Goal: Transaction & Acquisition: Purchase product/service

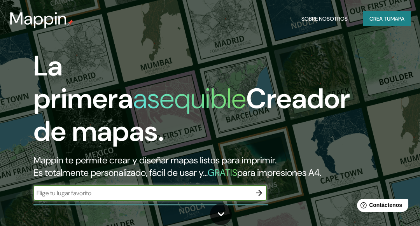
click at [393, 18] on font "mapa" at bounding box center [397, 18] width 14 height 7
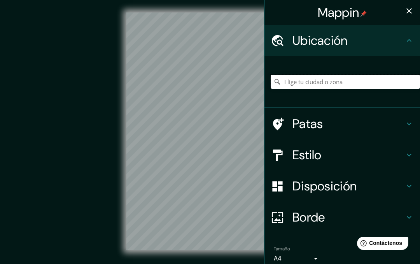
click at [345, 79] on input "Elige tu ciudad o zona" at bounding box center [345, 82] width 149 height 14
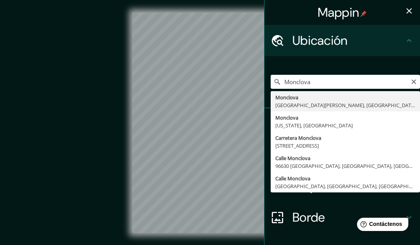
type input "Monclova, [GEOGRAPHIC_DATA][PERSON_NAME], [GEOGRAPHIC_DATA]"
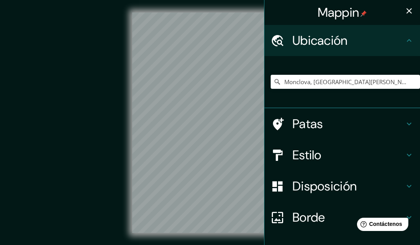
click at [330, 124] on h4 "Patas" at bounding box center [348, 124] width 112 height 16
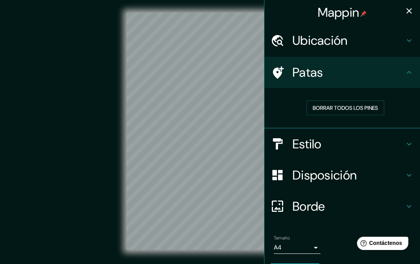
click at [322, 138] on h4 "Estilo" at bounding box center [348, 144] width 112 height 16
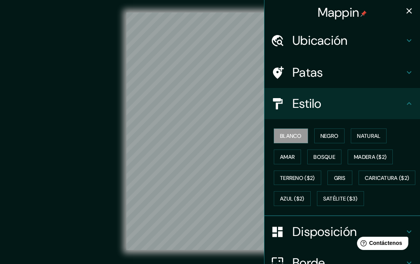
click at [334, 133] on font "Negro" at bounding box center [329, 135] width 18 height 7
click at [373, 132] on font "Natural" at bounding box center [368, 135] width 23 height 7
click at [295, 153] on font "Amar" at bounding box center [287, 156] width 15 height 7
click at [332, 155] on font "Bosque" at bounding box center [324, 156] width 22 height 7
click at [372, 154] on font "Madera ($2)" at bounding box center [370, 156] width 33 height 7
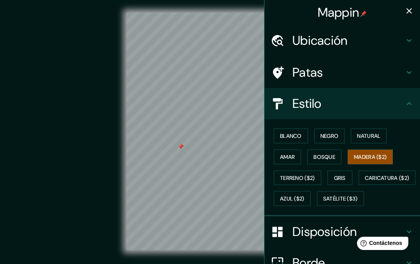
click at [178, 150] on div at bounding box center [181, 146] width 6 height 6
click at [93, 140] on div "© Mapbox © OpenStreetMap Improve this map" at bounding box center [210, 130] width 378 height 237
click at [413, 8] on icon "button" at bounding box center [408, 10] width 9 height 9
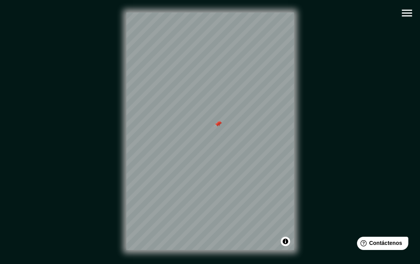
click at [215, 126] on div at bounding box center [217, 124] width 6 height 6
click at [220, 123] on div at bounding box center [219, 124] width 6 height 6
click at [407, 13] on icon "button" at bounding box center [407, 13] width 10 height 7
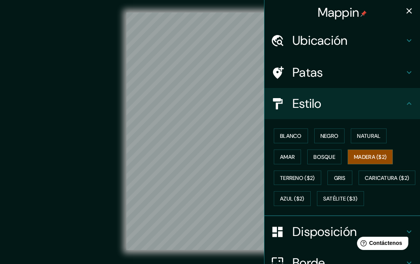
click at [410, 9] on icon "button" at bounding box center [408, 10] width 9 height 9
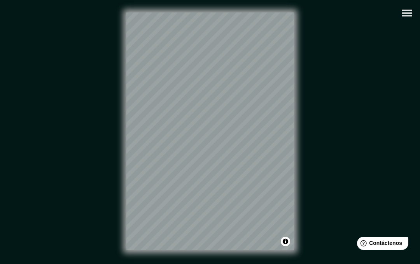
click at [285, 239] on button "Activar o desactivar atribución" at bounding box center [285, 240] width 9 height 9
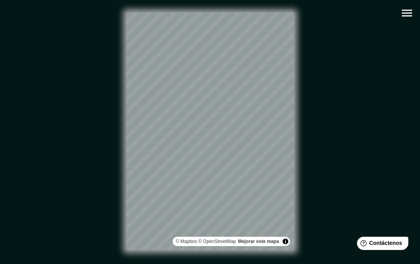
click at [285, 240] on button "Activar o desactivar atribución" at bounding box center [285, 240] width 9 height 9
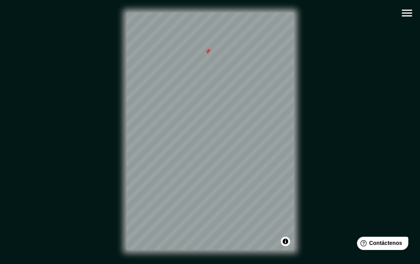
click at [204, 52] on div at bounding box center [207, 51] width 6 height 6
click at [215, 73] on div at bounding box center [214, 74] width 6 height 6
click at [231, 73] on div at bounding box center [230, 75] width 6 height 6
click at [406, 16] on icon "button" at bounding box center [407, 13] width 10 height 7
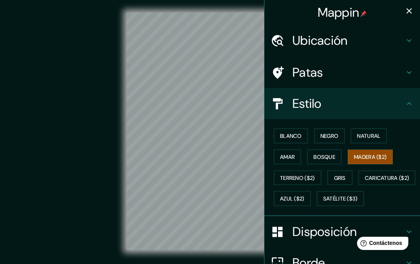
click at [408, 101] on icon at bounding box center [408, 103] width 9 height 9
click at [407, 103] on icon at bounding box center [408, 103] width 9 height 9
click at [410, 103] on icon at bounding box center [409, 103] width 5 height 3
click at [409, 102] on icon at bounding box center [409, 103] width 5 height 3
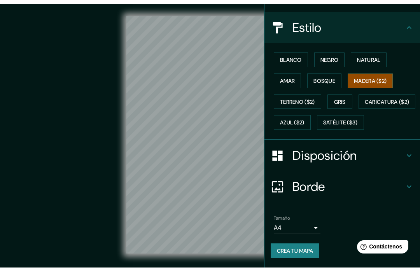
scroll to position [96, 0]
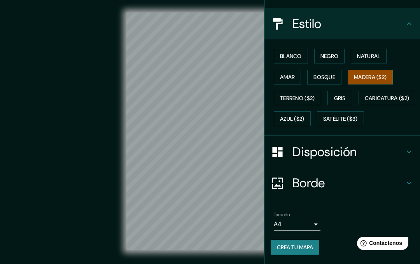
click at [316, 221] on body "Mappin Ubicación Monclova, Coahuila de Zaragoza, México Patas Estilo Blanco Neg…" at bounding box center [210, 132] width 420 height 264
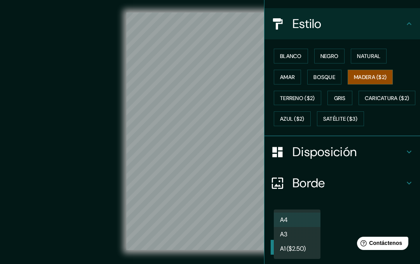
click at [365, 209] on div at bounding box center [210, 132] width 420 height 264
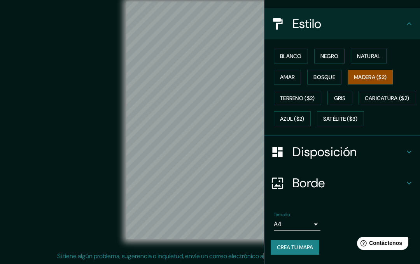
click at [306, 244] on font "Crea tu mapa" at bounding box center [295, 246] width 36 height 7
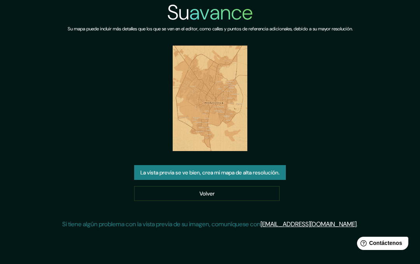
click at [263, 172] on font "La vista previa se ve bien, crea mi mapa de alta resolución." at bounding box center [209, 172] width 139 height 7
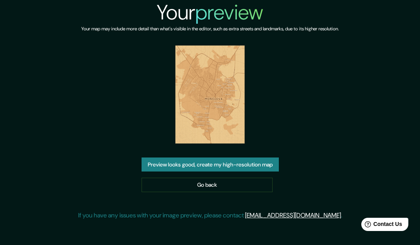
click at [171, 186] on link "Go back" at bounding box center [207, 185] width 131 height 14
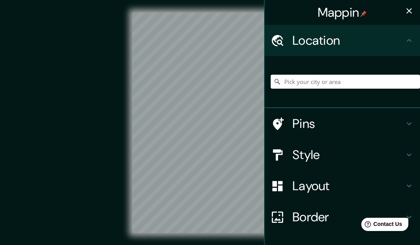
click at [355, 82] on input "Pick your city or area" at bounding box center [345, 82] width 149 height 14
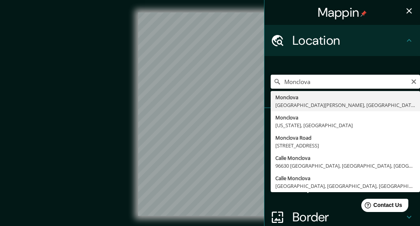
type input "Monclova, [GEOGRAPHIC_DATA][PERSON_NAME], [GEOGRAPHIC_DATA]"
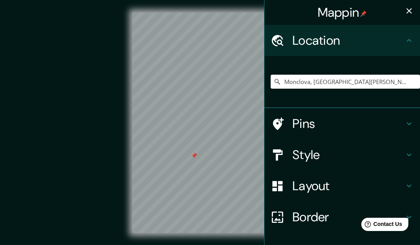
click at [194, 156] on div at bounding box center [194, 155] width 6 height 6
click at [408, 14] on icon "button" at bounding box center [408, 10] width 9 height 9
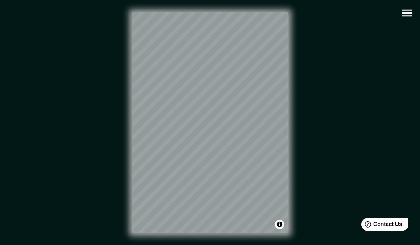
click at [405, 10] on icon "button" at bounding box center [407, 13] width 10 height 7
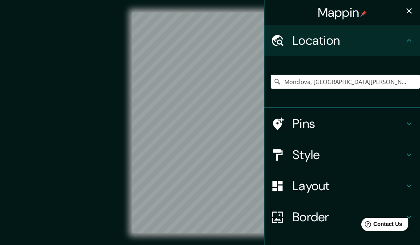
click at [323, 154] on h4 "Style" at bounding box center [348, 155] width 112 height 16
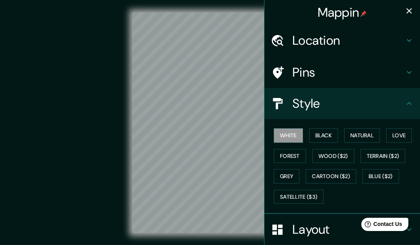
click at [323, 134] on button "Black" at bounding box center [323, 135] width 29 height 14
click at [360, 133] on button "Natural" at bounding box center [362, 135] width 36 height 14
click at [115, 111] on div "© Mapbox © OpenStreetMap Improve this map" at bounding box center [210, 122] width 378 height 220
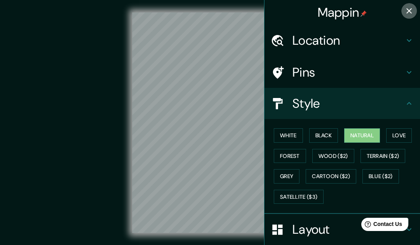
click at [407, 5] on button "button" at bounding box center [409, 11] width 16 height 16
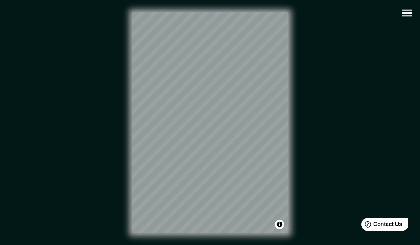
click at [407, 17] on icon "button" at bounding box center [407, 13] width 14 height 14
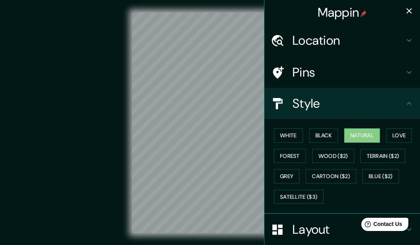
click at [405, 131] on button "Love" at bounding box center [399, 135] width 26 height 14
click at [291, 156] on button "Forest" at bounding box center [290, 156] width 32 height 14
click at [340, 155] on button "Wood ($2)" at bounding box center [333, 156] width 42 height 14
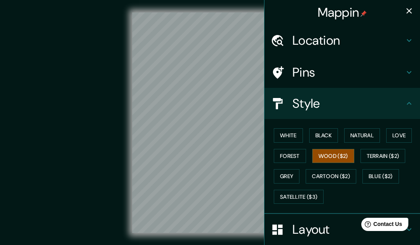
click at [387, 155] on button "Terrain ($2)" at bounding box center [382, 156] width 45 height 14
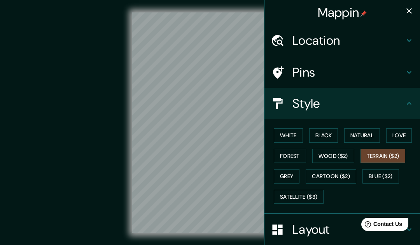
click at [288, 174] on button "Grey" at bounding box center [287, 176] width 26 height 14
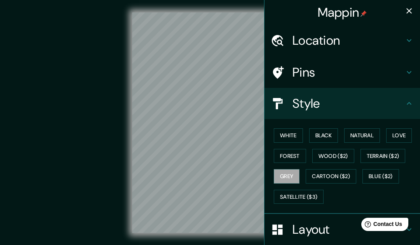
click at [334, 177] on button "Cartoon ($2)" at bounding box center [331, 176] width 51 height 14
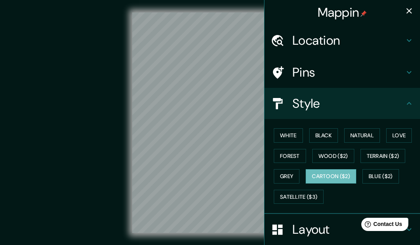
click at [392, 171] on button "Blue ($2)" at bounding box center [380, 176] width 37 height 14
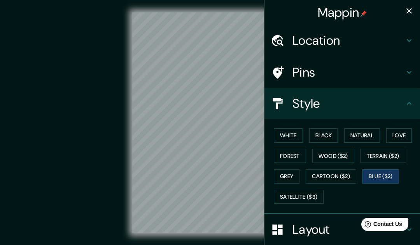
click at [303, 197] on button "Satellite ($3)" at bounding box center [299, 197] width 50 height 14
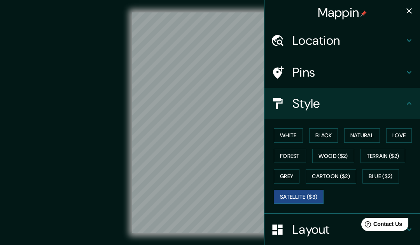
scroll to position [5, 0]
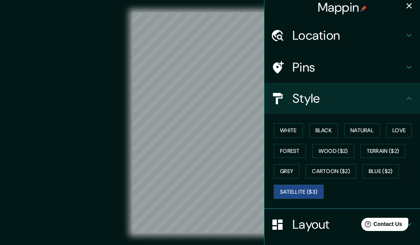
click at [289, 168] on button "Grey" at bounding box center [287, 171] width 26 height 14
click at [292, 149] on button "Forest" at bounding box center [290, 151] width 32 height 14
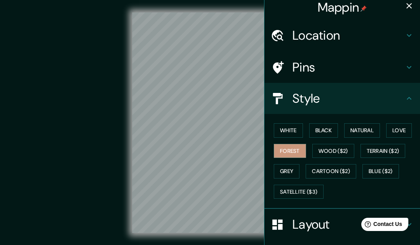
click at [400, 128] on button "Love" at bounding box center [399, 130] width 26 height 14
click at [364, 129] on button "Natural" at bounding box center [362, 130] width 36 height 14
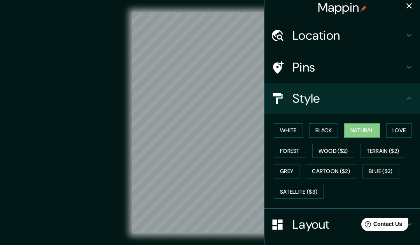
click at [321, 131] on button "Black" at bounding box center [323, 130] width 29 height 14
click at [359, 133] on button "Natural" at bounding box center [362, 130] width 36 height 14
click at [288, 133] on button "White" at bounding box center [288, 130] width 29 height 14
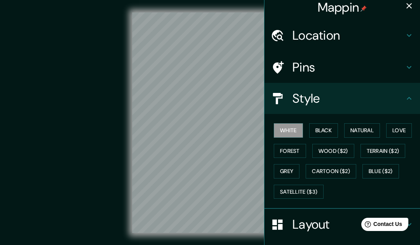
click at [290, 171] on button "Grey" at bounding box center [287, 171] width 26 height 14
click at [301, 196] on button "Satellite ($3)" at bounding box center [299, 192] width 50 height 14
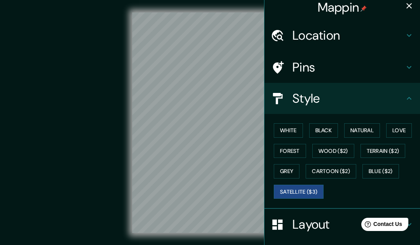
click at [389, 169] on button "Blue ($2)" at bounding box center [380, 171] width 37 height 14
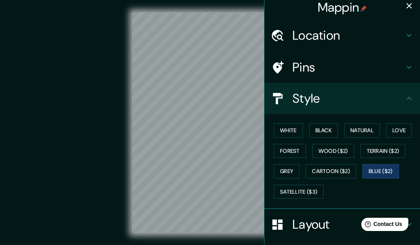
click at [339, 170] on button "Cartoon ($2)" at bounding box center [331, 171] width 51 height 14
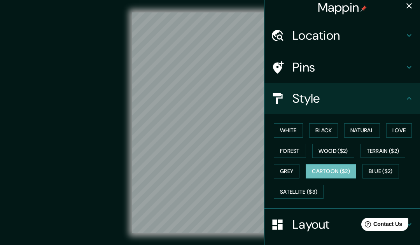
click at [288, 168] on button "Grey" at bounding box center [287, 171] width 26 height 14
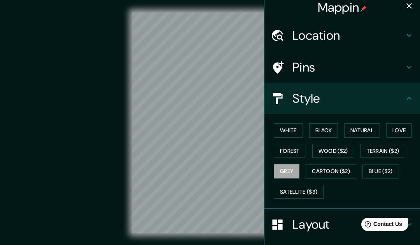
click at [378, 149] on button "Terrain ($2)" at bounding box center [382, 151] width 45 height 14
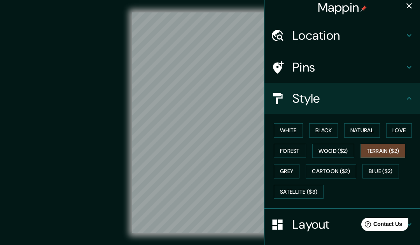
click at [342, 150] on button "Wood ($2)" at bounding box center [333, 151] width 42 height 14
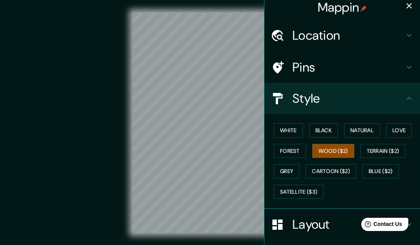
click at [296, 153] on button "Forest" at bounding box center [290, 151] width 32 height 14
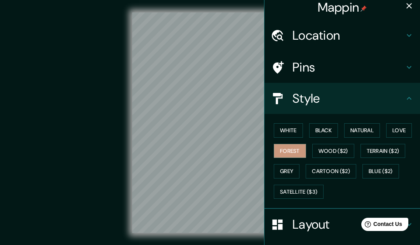
click at [401, 133] on button "Love" at bounding box center [399, 130] width 26 height 14
click at [296, 150] on button "Forest" at bounding box center [290, 151] width 32 height 14
click at [287, 129] on button "White" at bounding box center [288, 130] width 29 height 14
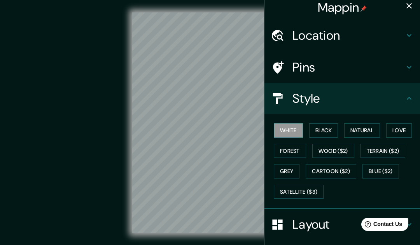
click at [409, 100] on icon at bounding box center [408, 98] width 9 height 9
click at [342, 101] on h4 "Style" at bounding box center [348, 99] width 112 height 16
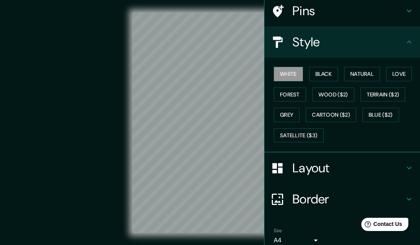
scroll to position [68, 0]
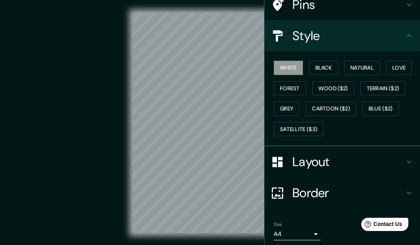
click at [337, 161] on h4 "Layout" at bounding box center [348, 162] width 112 height 16
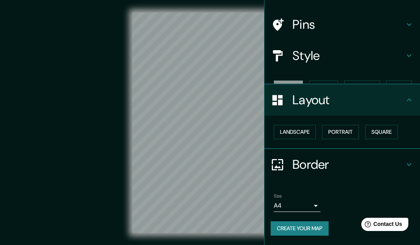
scroll to position [32, 0]
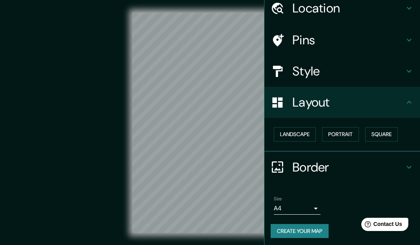
click at [301, 135] on button "Landscape" at bounding box center [295, 134] width 42 height 14
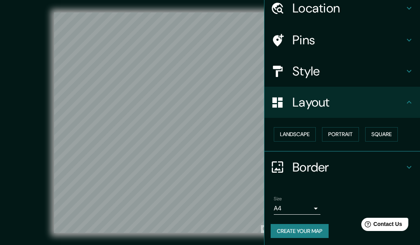
click at [343, 134] on button "Portrait" at bounding box center [340, 134] width 37 height 14
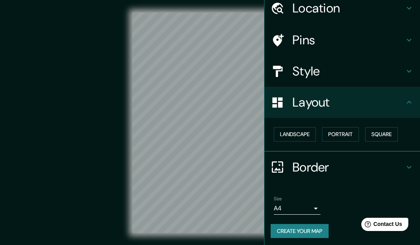
click at [383, 135] on button "Square" at bounding box center [381, 134] width 33 height 14
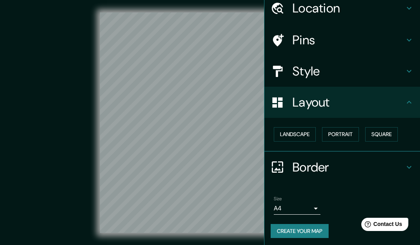
click at [410, 11] on icon at bounding box center [408, 7] width 9 height 9
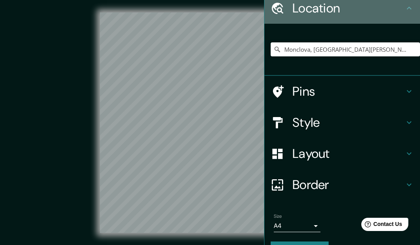
click at [409, 8] on icon at bounding box center [408, 7] width 9 height 9
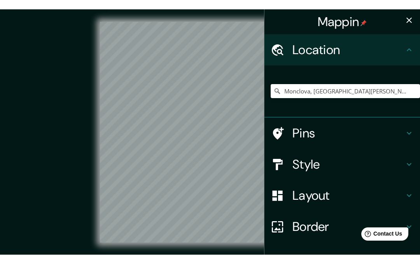
scroll to position [0, 0]
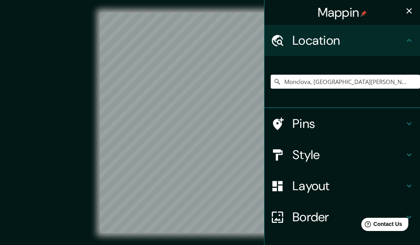
click at [408, 9] on icon "button" at bounding box center [408, 10] width 9 height 9
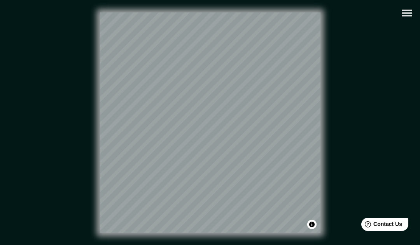
click at [407, 10] on icon "button" at bounding box center [407, 13] width 10 height 7
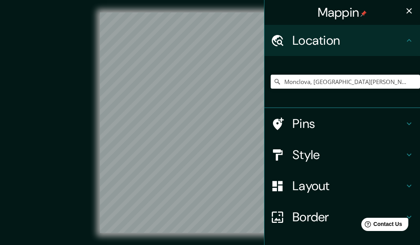
click at [328, 183] on h4 "Layout" at bounding box center [348, 186] width 112 height 16
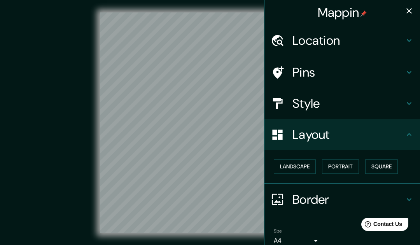
click at [301, 166] on button "Landscape" at bounding box center [295, 166] width 42 height 14
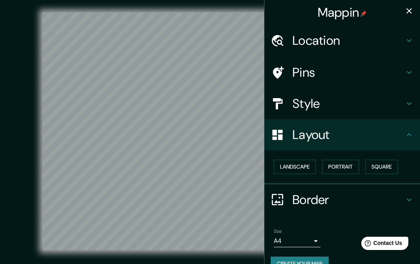
click at [406, 8] on icon "button" at bounding box center [408, 10] width 9 height 9
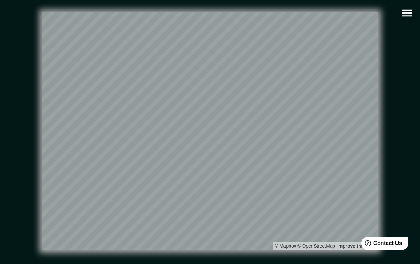
click at [413, 12] on icon "button" at bounding box center [407, 13] width 14 height 14
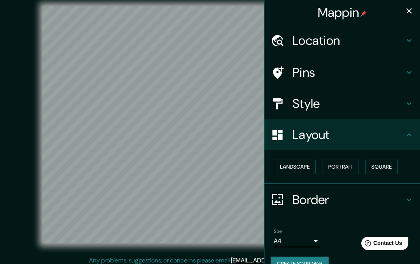
scroll to position [11, 0]
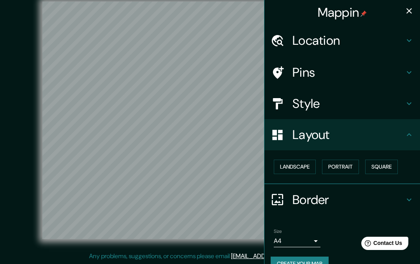
click at [367, 100] on h4 "Style" at bounding box center [348, 104] width 112 height 16
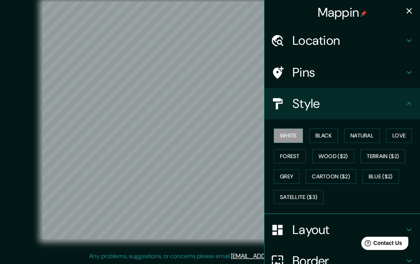
click at [333, 156] on button "Wood ($2)" at bounding box center [333, 156] width 42 height 14
click at [408, 13] on icon "button" at bounding box center [408, 10] width 9 height 9
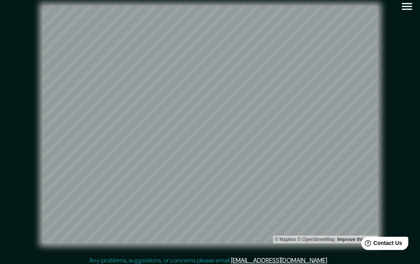
scroll to position [0, 0]
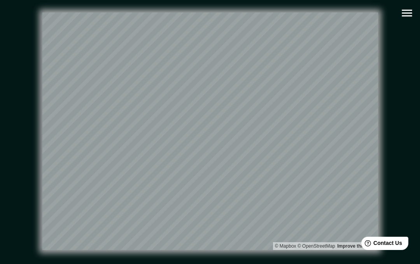
click at [405, 17] on icon "button" at bounding box center [407, 13] width 14 height 14
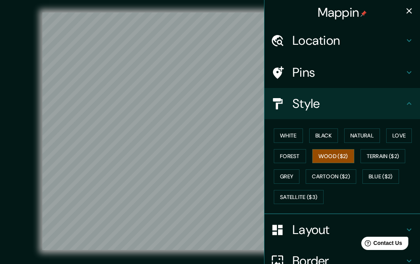
click at [288, 172] on button "Grey" at bounding box center [287, 176] width 26 height 14
click at [292, 132] on button "White" at bounding box center [288, 135] width 29 height 14
click at [325, 128] on button "Black" at bounding box center [323, 135] width 29 height 14
click at [360, 135] on button "Natural" at bounding box center [362, 135] width 36 height 14
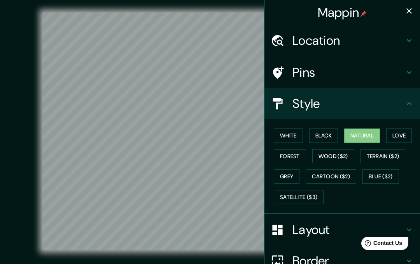
click at [335, 160] on button "Wood ($2)" at bounding box center [333, 156] width 42 height 14
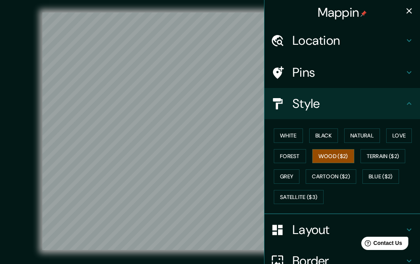
click at [292, 136] on button "White" at bounding box center [288, 135] width 29 height 14
click at [291, 172] on button "Grey" at bounding box center [287, 176] width 26 height 14
click at [408, 131] on button "Love" at bounding box center [399, 135] width 26 height 14
click at [366, 135] on button "Natural" at bounding box center [362, 135] width 36 height 14
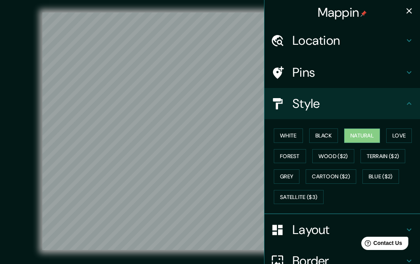
click at [409, 101] on icon at bounding box center [408, 103] width 9 height 9
click at [333, 104] on h4 "Style" at bounding box center [348, 104] width 112 height 16
click at [335, 70] on h4 "Pins" at bounding box center [348, 73] width 112 height 16
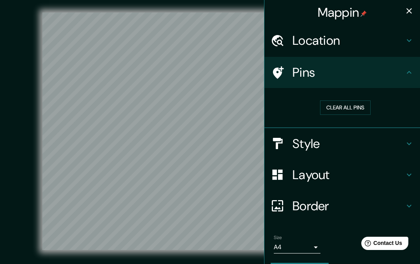
click at [356, 107] on button "Clear all pins" at bounding box center [345, 107] width 51 height 14
click at [236, 112] on div at bounding box center [235, 115] width 6 height 6
click at [246, 119] on div at bounding box center [243, 121] width 6 height 6
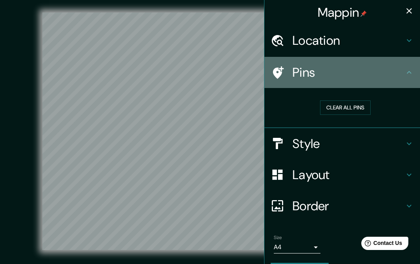
click at [405, 73] on icon at bounding box center [408, 72] width 9 height 9
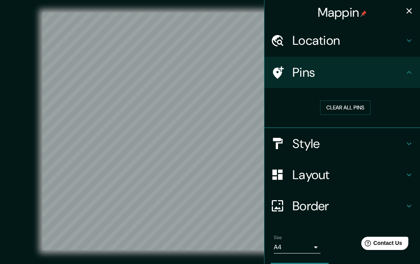
click at [355, 42] on h4 "Location" at bounding box center [348, 41] width 112 height 16
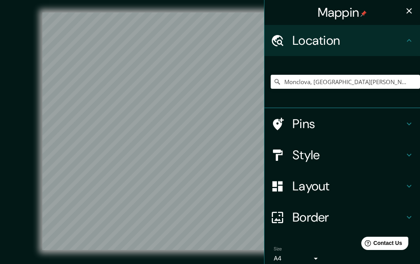
click at [409, 38] on icon at bounding box center [408, 40] width 9 height 9
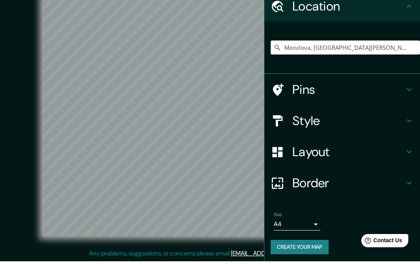
scroll to position [26, 0]
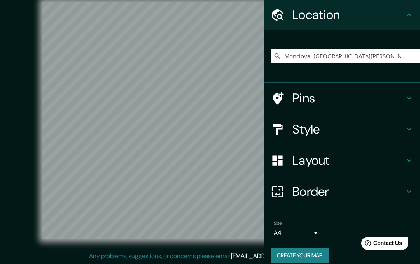
click at [318, 158] on h4 "Layout" at bounding box center [348, 160] width 112 height 16
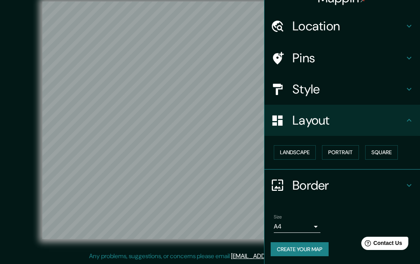
scroll to position [14, 0]
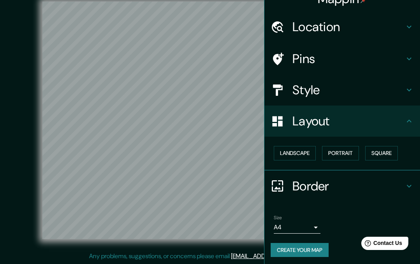
click at [410, 182] on icon at bounding box center [408, 185] width 9 height 9
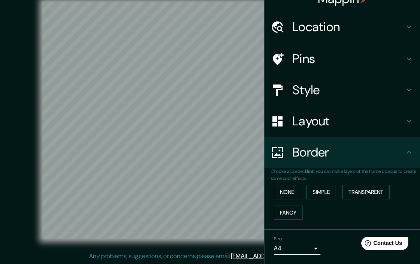
click at [325, 192] on button "Simple" at bounding box center [321, 192] width 30 height 14
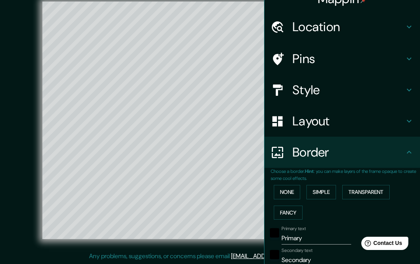
click at [284, 192] on button "None" at bounding box center [287, 192] width 26 height 14
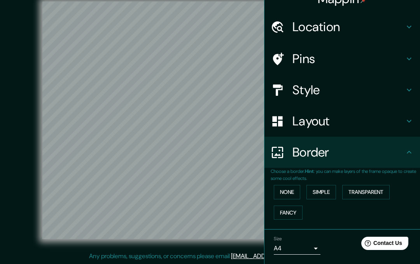
click at [325, 190] on button "Simple" at bounding box center [321, 192] width 30 height 14
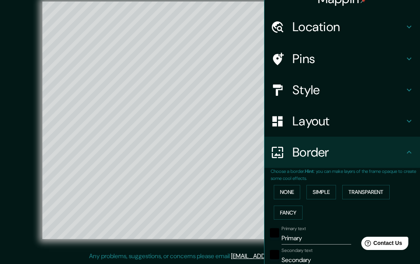
click at [369, 190] on button "Transparent" at bounding box center [365, 192] width 47 height 14
click at [290, 211] on button "Fancy" at bounding box center [288, 212] width 29 height 14
click at [321, 238] on input "Primary" at bounding box center [316, 238] width 70 height 12
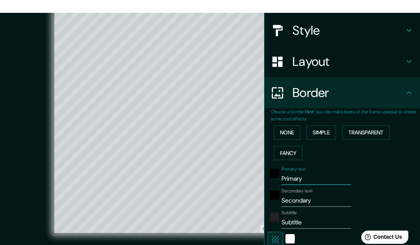
scroll to position [87, 0]
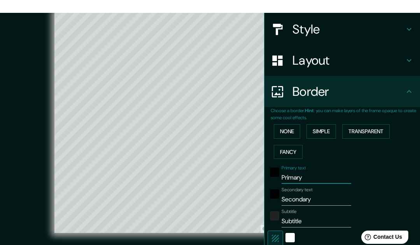
click at [323, 149] on div "None Simple Transparent Fancy" at bounding box center [345, 128] width 149 height 41
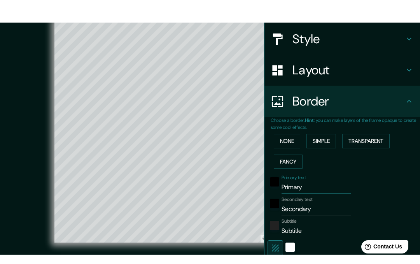
scroll to position [0, 0]
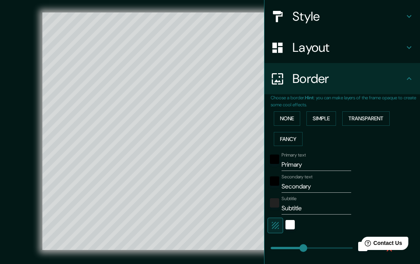
click at [310, 162] on input "Primary" at bounding box center [316, 164] width 70 height 12
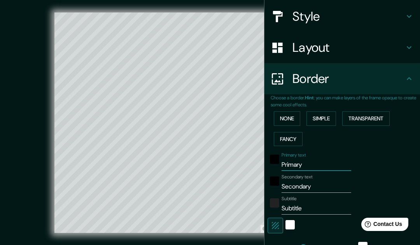
type input "Primar"
type input "345"
type input "69"
type input "35"
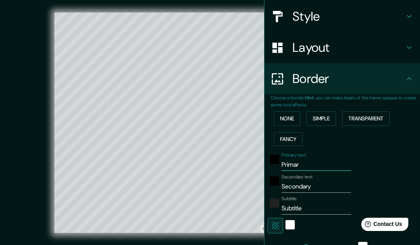
type input "Prima"
type input "345"
type input "69"
type input "35"
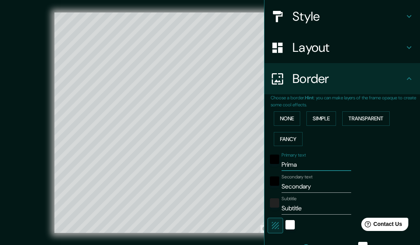
type input "Prim"
type input "345"
type input "69"
type input "35"
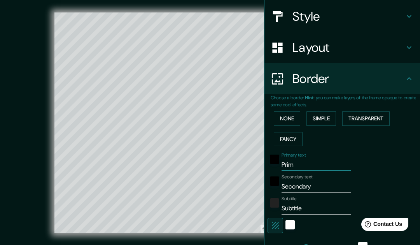
type input "Pri"
type input "345"
type input "69"
type input "35"
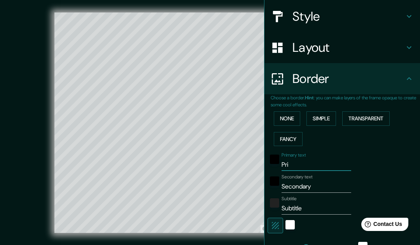
type input "Pr"
type input "345"
type input "69"
type input "35"
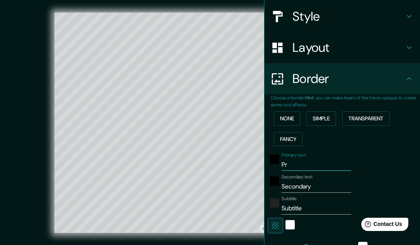
type input "P"
type input "345"
type input "69"
type input "35"
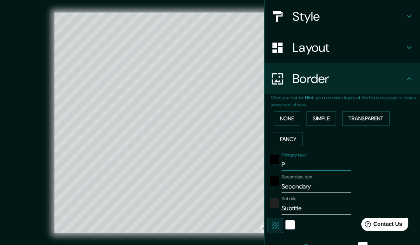
type input "345"
type input "69"
type input "35"
type input "M"
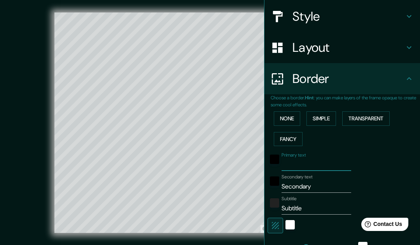
type input "345"
type input "69"
type input "35"
type input "Mo"
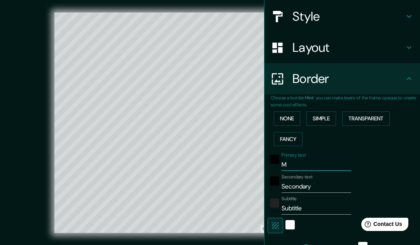
type input "345"
type input "69"
type input "35"
type input "Mon"
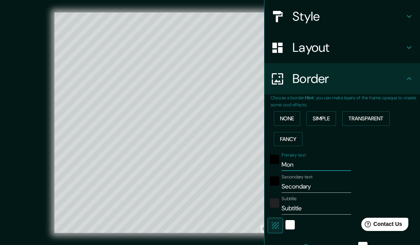
type input "345"
type input "69"
type input "35"
type input "Monc"
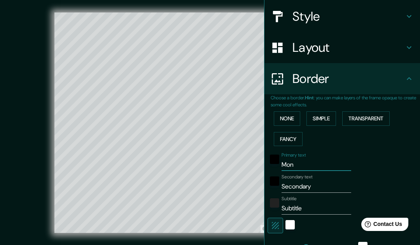
type input "345"
type input "69"
type input "35"
type input "Moncl"
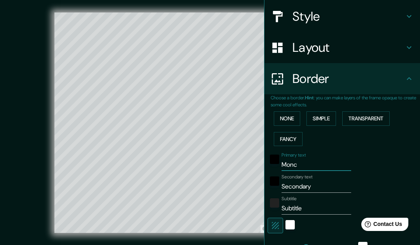
type input "345"
type input "69"
type input "35"
type input "Monclo"
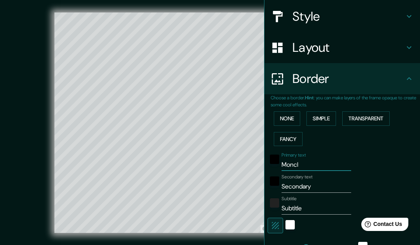
type input "345"
type input "69"
type input "35"
type input "Monclov"
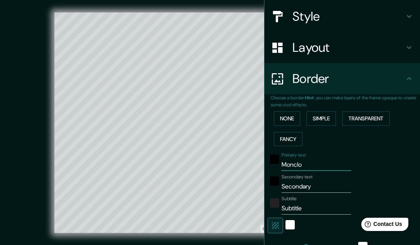
type input "345"
type input "69"
type input "35"
type input "Monclova"
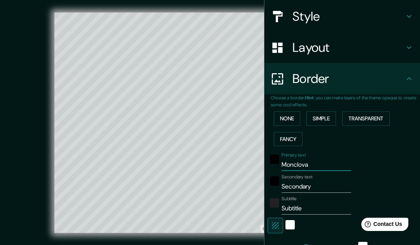
type input "345"
type input "69"
type input "35"
type input "Monclova"
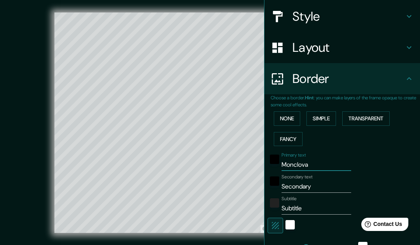
click at [328, 188] on input "Secondary" at bounding box center [316, 186] width 70 height 12
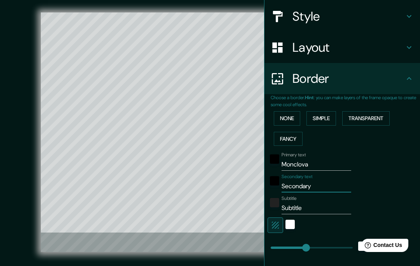
type input "Secondar"
type input "345"
type input "69"
type input "35"
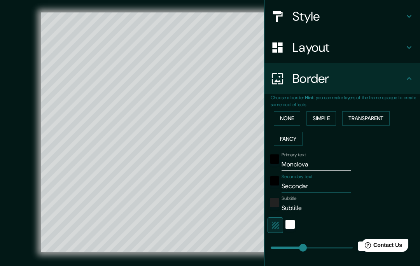
type input "Seconda"
type input "345"
type input "69"
type input "35"
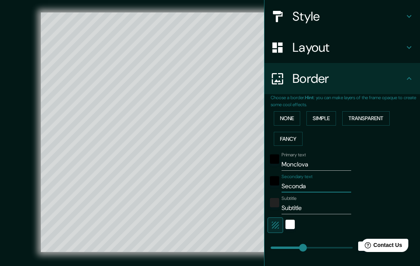
type input "Second"
type input "345"
type input "69"
type input "35"
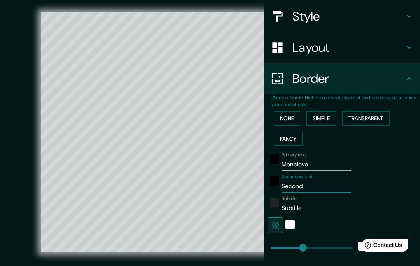
type input "Secon"
type input "345"
type input "69"
type input "35"
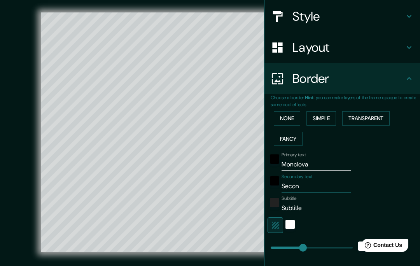
type input "Seco"
type input "345"
type input "69"
type input "35"
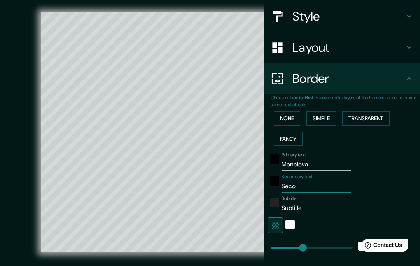
type input "Sec"
type input "345"
type input "69"
type input "35"
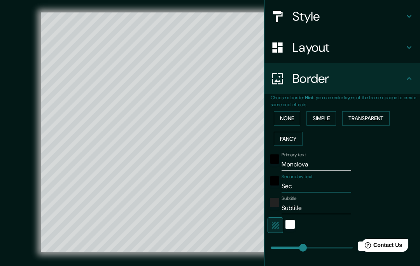
type input "Se"
type input "345"
type input "69"
type input "35"
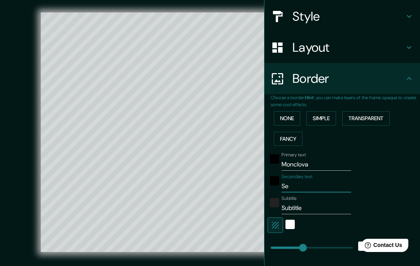
type input "S"
type input "345"
type input "69"
type input "35"
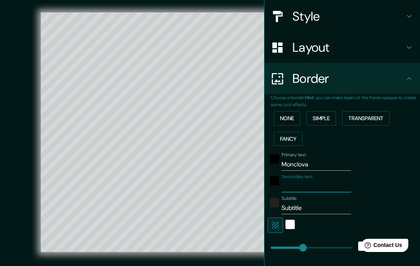
type input "345"
type input "69"
type input "35"
type input "C"
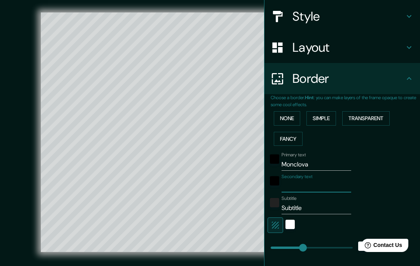
type input "345"
type input "69"
type input "35"
type input "Co"
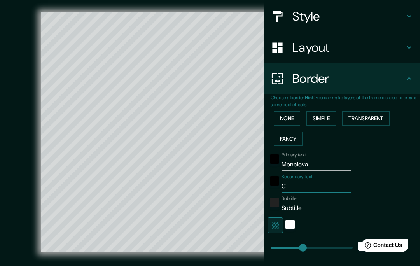
type input "345"
type input "69"
type input "35"
type input "Coa"
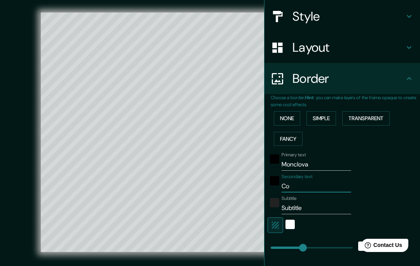
type input "345"
type input "69"
type input "35"
type input "Coah"
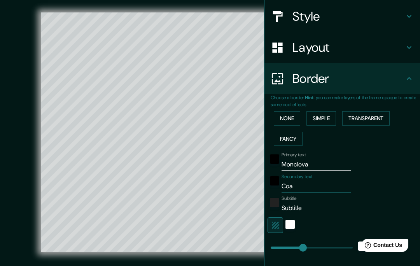
type input "345"
type input "69"
type input "35"
type input "Coahu"
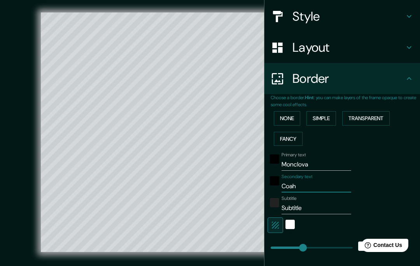
type input "345"
type input "69"
type input "35"
type input "Coahui"
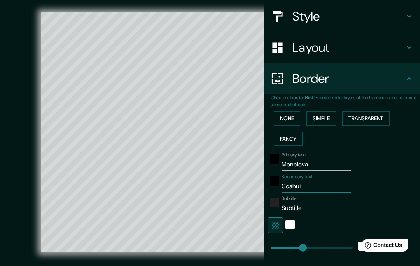
type input "345"
type input "69"
type input "35"
type input "Coahuil"
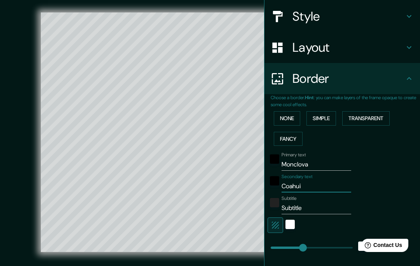
type input "345"
type input "69"
type input "35"
type input "[GEOGRAPHIC_DATA]"
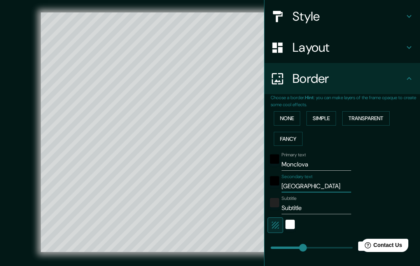
type input "345"
type input "69"
type input "35"
type input "[GEOGRAPHIC_DATA]"
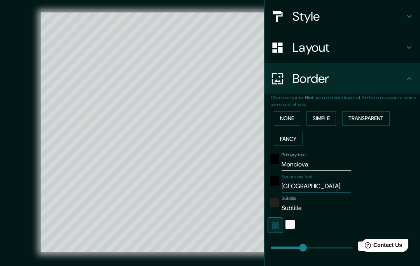
type input "345"
type input "69"
type input "35"
type input "Coahuila d"
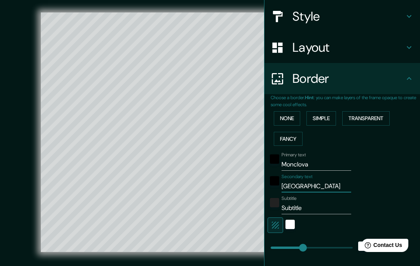
type input "345"
type input "69"
type input "35"
type input "[GEOGRAPHIC_DATA] de"
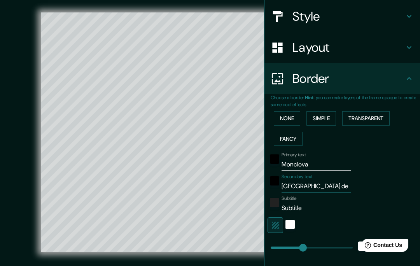
type input "345"
type input "69"
type input "35"
type input "[GEOGRAPHIC_DATA] de"
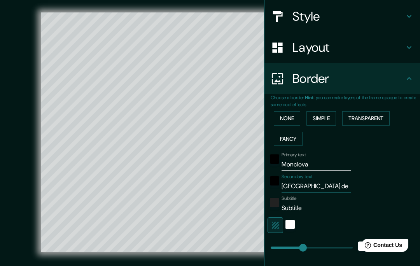
type input "345"
type input "69"
type input "35"
type input "Coahuila de z"
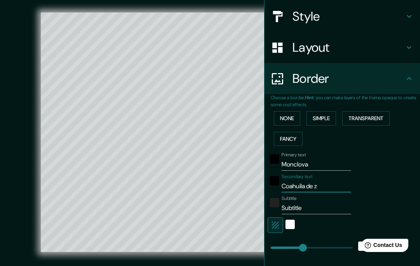
type input "345"
type input "69"
type input "35"
type input "Coahuila de za"
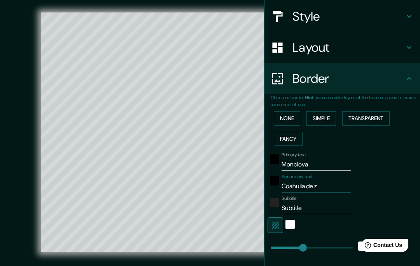
type input "345"
type input "69"
type input "35"
type input "Coahuila de zar"
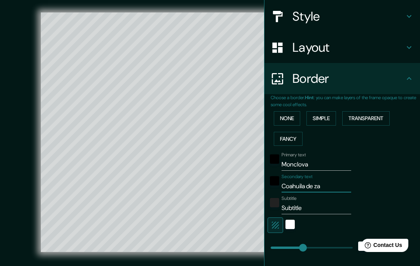
type input "345"
type input "69"
type input "35"
type input "[GEOGRAPHIC_DATA]"
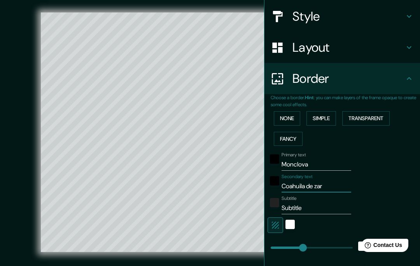
type input "345"
type input "69"
click at [305, 205] on input "Subtitle" at bounding box center [316, 208] width 70 height 12
click at [292, 223] on div "white" at bounding box center [289, 224] width 9 height 9
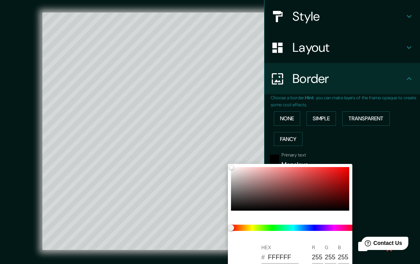
click at [384, 178] on div at bounding box center [210, 132] width 420 height 264
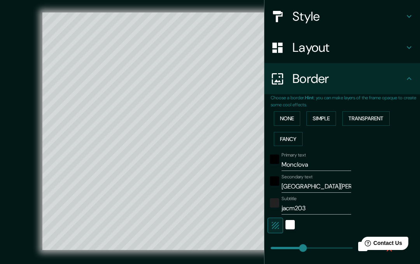
click at [387, 190] on div "Primary text Monclova Secondary text [GEOGRAPHIC_DATA][PERSON_NAME] Subtitle ja…" at bounding box center [333, 249] width 124 height 201
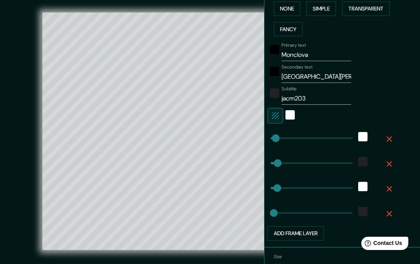
scroll to position [204, 0]
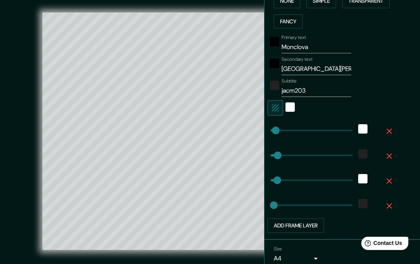
click at [307, 225] on button "Add frame layer" at bounding box center [295, 225] width 56 height 14
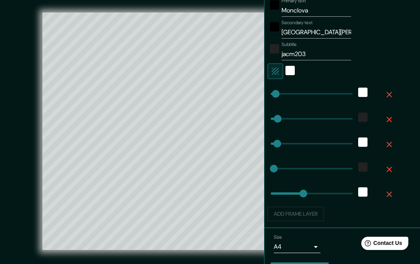
scroll to position [243, 0]
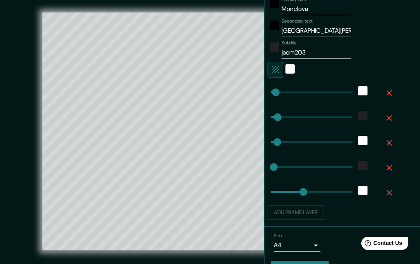
click at [309, 214] on div "Add frame layer" at bounding box center [331, 212] width 128 height 14
click at [299, 210] on div "Add frame layer" at bounding box center [331, 212] width 128 height 14
click at [300, 208] on div "Add frame layer" at bounding box center [331, 212] width 128 height 14
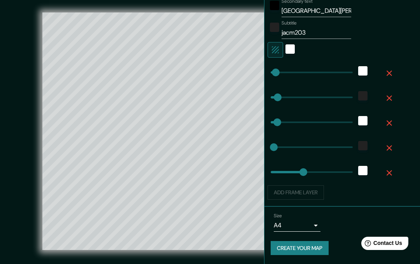
scroll to position [262, 0]
click at [314, 224] on body "Mappin Location [GEOGRAPHIC_DATA], [GEOGRAPHIC_DATA][PERSON_NAME], [GEOGRAPHIC_…" at bounding box center [210, 132] width 420 height 264
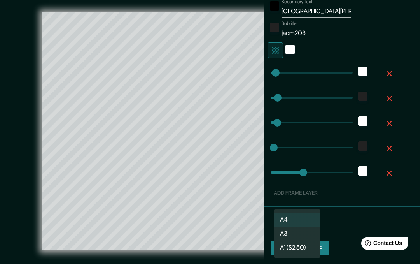
click at [166, 191] on div at bounding box center [210, 132] width 420 height 264
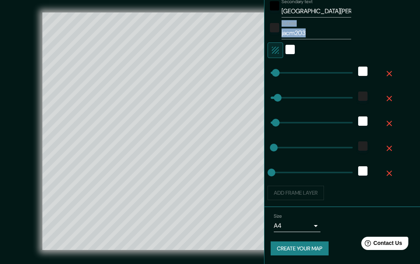
scroll to position [257, 0]
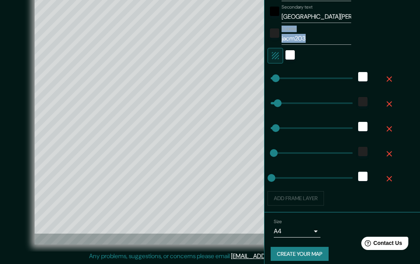
click at [348, 225] on div "Size A4 single" at bounding box center [342, 227] width 143 height 25
click at [293, 51] on div "white" at bounding box center [289, 54] width 9 height 9
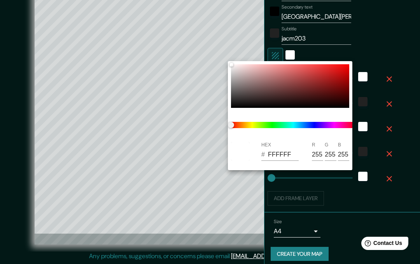
click at [290, 52] on div at bounding box center [210, 132] width 420 height 264
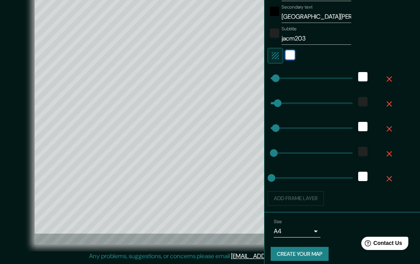
click at [293, 54] on div "white" at bounding box center [289, 54] width 9 height 9
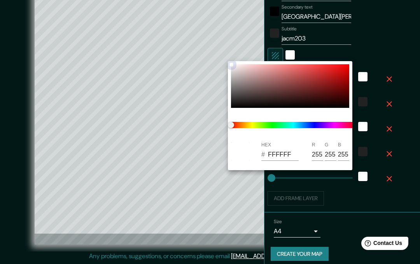
click at [331, 76] on div at bounding box center [290, 86] width 118 height 44
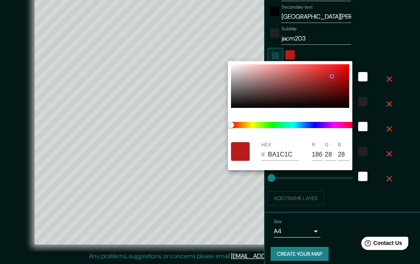
click at [335, 100] on div at bounding box center [290, 86] width 118 height 44
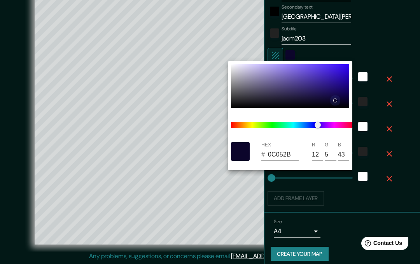
click at [327, 77] on div at bounding box center [290, 86] width 118 height 44
click at [377, 56] on div at bounding box center [210, 132] width 420 height 264
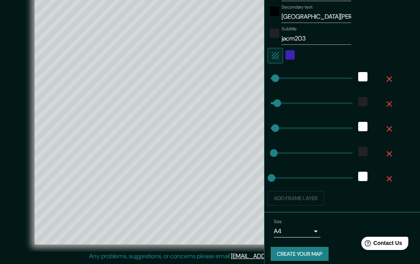
click at [277, 55] on icon "button" at bounding box center [275, 55] width 7 height 7
click at [277, 52] on icon "button" at bounding box center [275, 55] width 9 height 9
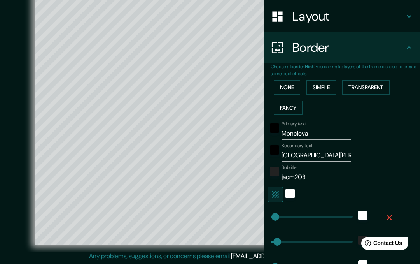
scroll to position [124, 0]
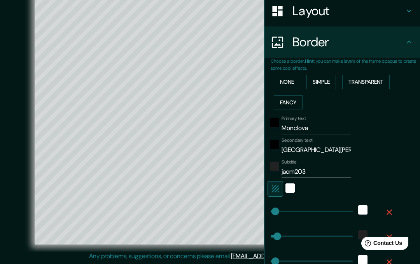
click at [291, 98] on button "Fancy" at bounding box center [288, 102] width 29 height 14
click at [368, 77] on button "Transparent" at bounding box center [365, 82] width 47 height 14
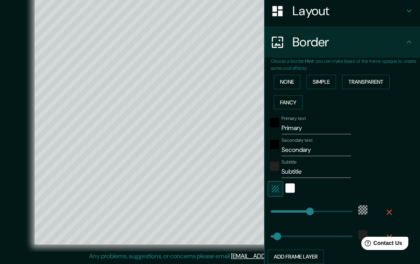
click at [322, 79] on button "Simple" at bounding box center [321, 82] width 30 height 14
click at [287, 100] on button "Fancy" at bounding box center [288, 102] width 29 height 14
click at [291, 99] on button "Fancy" at bounding box center [288, 102] width 29 height 14
click at [320, 80] on button "Simple" at bounding box center [321, 82] width 30 height 14
click at [286, 98] on button "Fancy" at bounding box center [288, 102] width 29 height 14
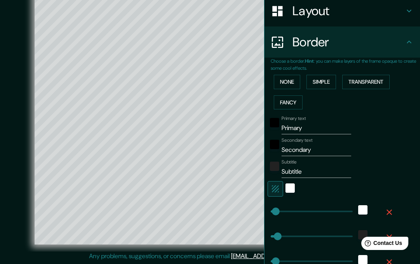
click at [293, 79] on button "None" at bounding box center [287, 82] width 26 height 14
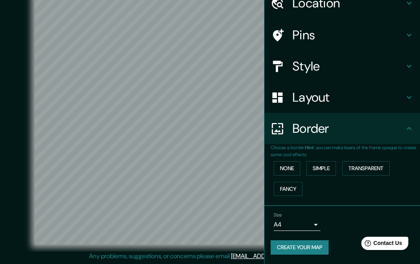
scroll to position [35, 0]
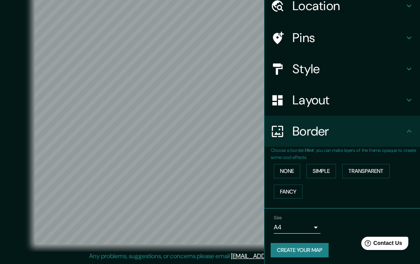
click at [320, 164] on button "Simple" at bounding box center [321, 171] width 30 height 14
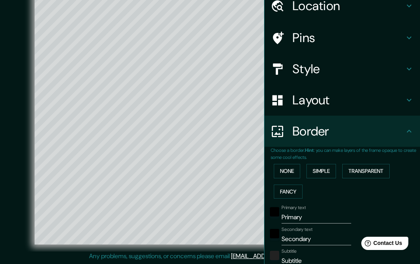
click at [378, 170] on button "Transparent" at bounding box center [365, 171] width 47 height 14
click at [288, 189] on button "Fancy" at bounding box center [288, 191] width 29 height 14
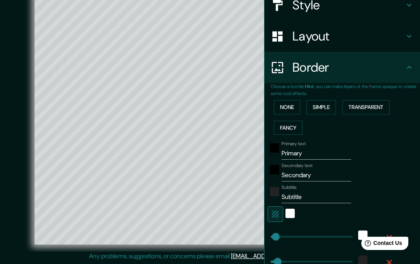
scroll to position [91, 0]
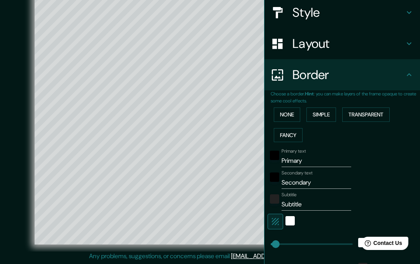
click at [271, 219] on icon "button" at bounding box center [275, 221] width 9 height 9
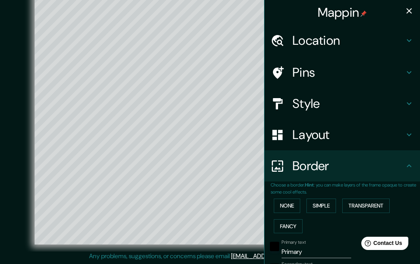
scroll to position [0, 0]
click at [405, 9] on icon "button" at bounding box center [408, 10] width 9 height 9
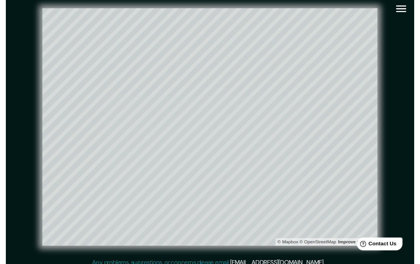
scroll to position [8, 0]
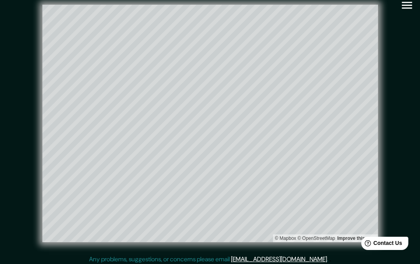
click at [405, 7] on icon "button" at bounding box center [407, 5] width 14 height 14
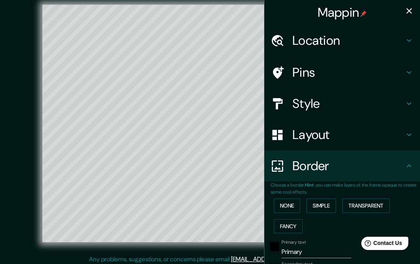
click at [289, 224] on button "Fancy" at bounding box center [288, 226] width 29 height 14
click at [286, 206] on button "None" at bounding box center [287, 205] width 26 height 14
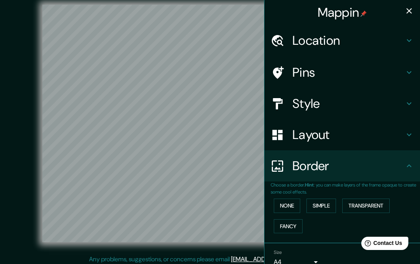
click at [23, 131] on div "© Mapbox © OpenStreetMap Improve this map" at bounding box center [210, 123] width 378 height 237
click at [405, 14] on icon "button" at bounding box center [408, 10] width 9 height 9
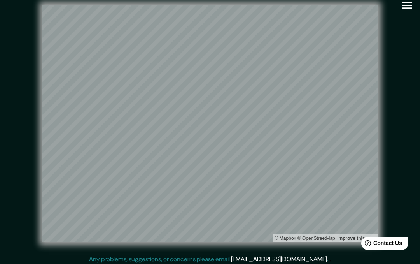
click at [404, 4] on icon "button" at bounding box center [407, 5] width 14 height 14
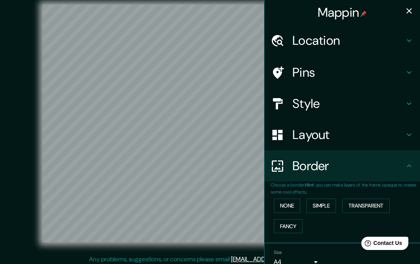
click at [301, 133] on h4 "Layout" at bounding box center [348, 135] width 112 height 16
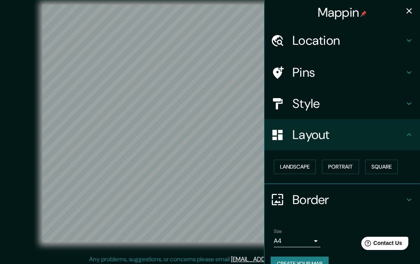
click at [304, 100] on h4 "Style" at bounding box center [348, 104] width 112 height 16
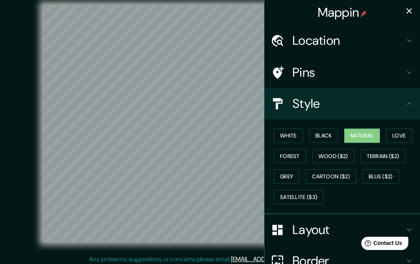
click at [292, 190] on button "Satellite ($3)" at bounding box center [299, 197] width 50 height 14
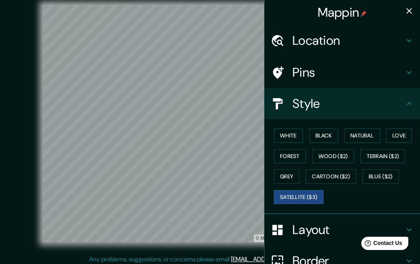
click at [387, 175] on button "Blue ($2)" at bounding box center [380, 176] width 37 height 14
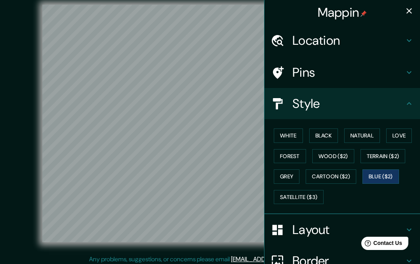
click at [346, 178] on button "Cartoon ($2)" at bounding box center [331, 176] width 51 height 14
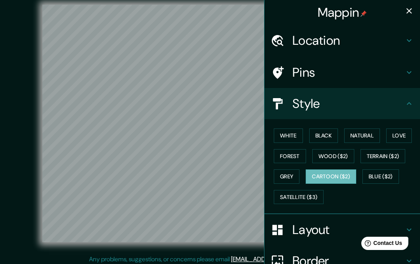
click at [294, 176] on button "Grey" at bounding box center [287, 176] width 26 height 14
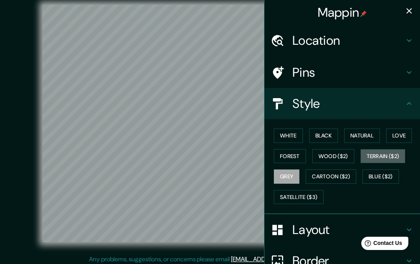
click at [393, 155] on button "Terrain ($2)" at bounding box center [382, 156] width 45 height 14
click at [332, 155] on button "Wood ($2)" at bounding box center [333, 156] width 42 height 14
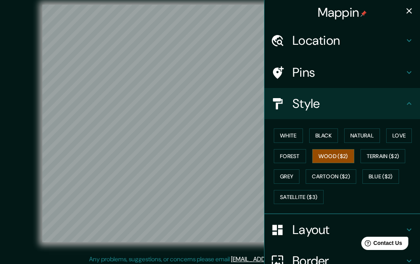
click at [401, 135] on button "Love" at bounding box center [399, 135] width 26 height 14
click at [288, 157] on button "Forest" at bounding box center [290, 156] width 32 height 14
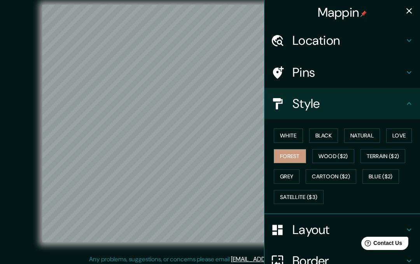
click at [362, 137] on button "Natural" at bounding box center [362, 135] width 36 height 14
click at [290, 134] on button "White" at bounding box center [288, 135] width 29 height 14
click at [317, 136] on button "Black" at bounding box center [323, 135] width 29 height 14
click at [355, 136] on button "Natural" at bounding box center [362, 135] width 36 height 14
click at [283, 137] on button "White" at bounding box center [288, 135] width 29 height 14
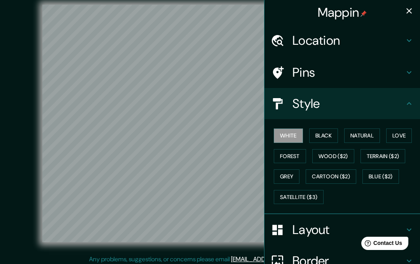
click at [372, 136] on button "Natural" at bounding box center [362, 135] width 36 height 14
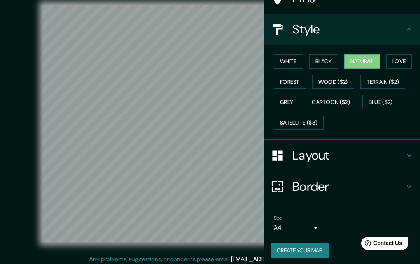
scroll to position [11, 0]
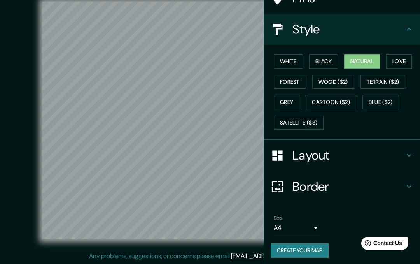
click at [412, 182] on icon at bounding box center [408, 186] width 9 height 9
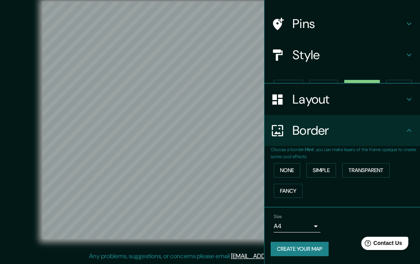
scroll to position [35, 0]
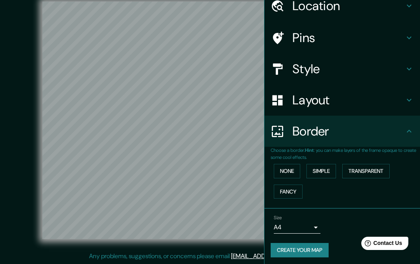
click at [288, 190] on button "Fancy" at bounding box center [288, 191] width 29 height 14
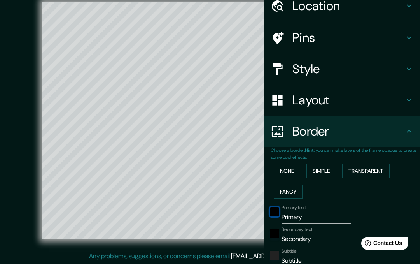
click at [276, 212] on div "black" at bounding box center [274, 211] width 9 height 9
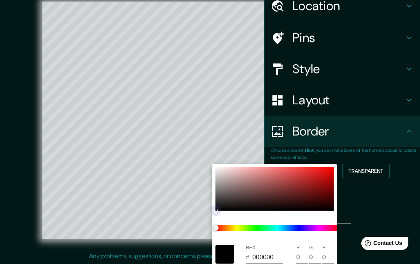
click at [321, 174] on div at bounding box center [274, 189] width 118 height 44
click at [375, 203] on div at bounding box center [210, 132] width 420 height 264
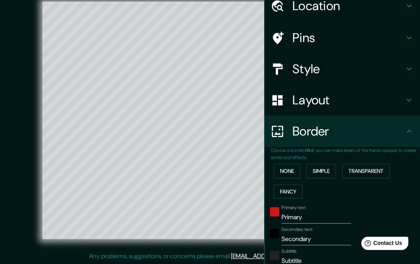
click at [305, 213] on input "Primary" at bounding box center [316, 217] width 70 height 12
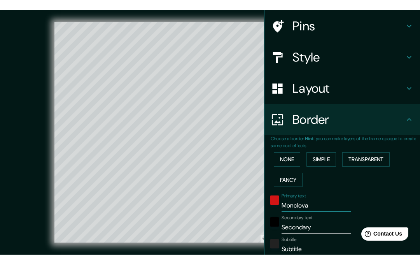
scroll to position [56, 0]
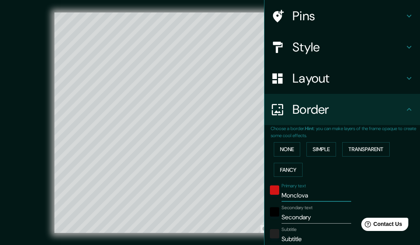
click at [312, 213] on input "Secondary" at bounding box center [316, 217] width 70 height 12
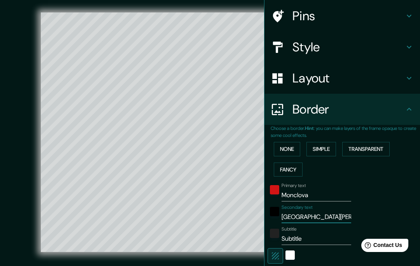
click at [304, 237] on input "Subtitle" at bounding box center [316, 238] width 70 height 12
click at [274, 235] on div "color-222222" at bounding box center [274, 233] width 9 height 9
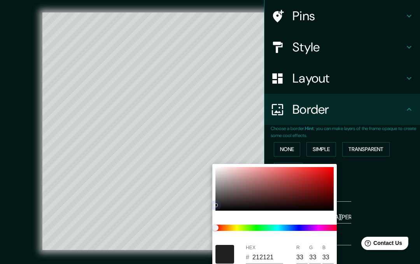
click at [302, 178] on div at bounding box center [274, 189] width 118 height 44
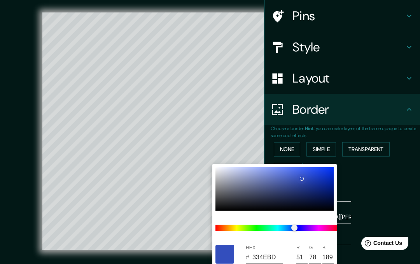
click at [308, 185] on div at bounding box center [274, 189] width 118 height 44
click at [373, 196] on div at bounding box center [210, 132] width 420 height 264
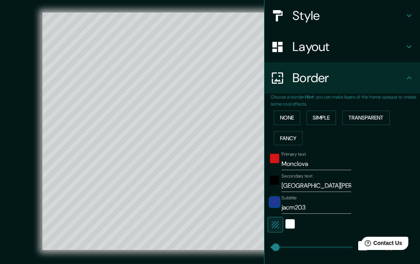
scroll to position [93, 0]
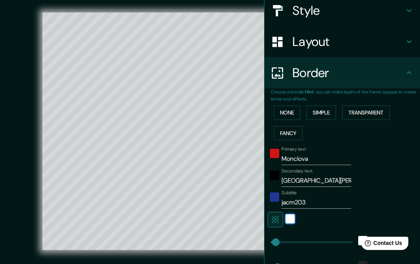
click at [290, 216] on div "white" at bounding box center [289, 218] width 9 height 9
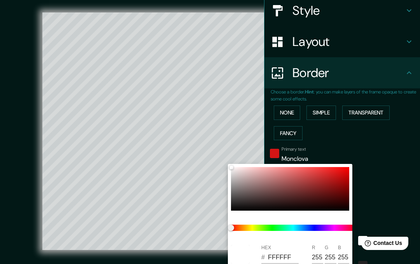
click at [337, 133] on div at bounding box center [210, 132] width 420 height 264
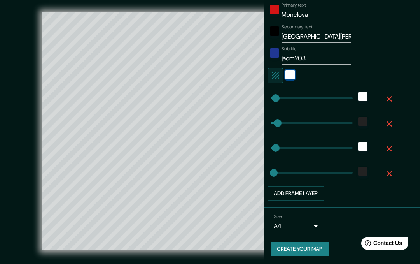
scroll to position [237, 0]
click at [313, 225] on body "Mappin Location [GEOGRAPHIC_DATA], [GEOGRAPHIC_DATA][PERSON_NAME], [GEOGRAPHIC_…" at bounding box center [210, 132] width 420 height 264
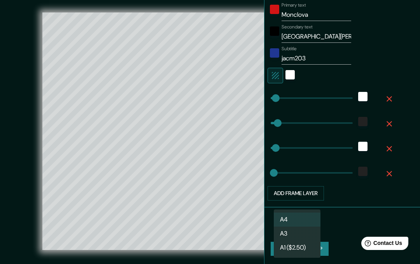
click at [360, 222] on div at bounding box center [210, 132] width 420 height 264
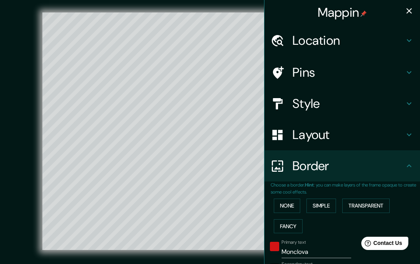
scroll to position [0, 0]
click at [402, 15] on div "Mappin" at bounding box center [341, 12] width 155 height 25
click at [411, 14] on icon "button" at bounding box center [408, 10] width 9 height 9
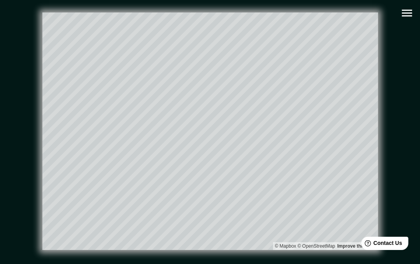
click at [406, 12] on icon "button" at bounding box center [407, 13] width 14 height 14
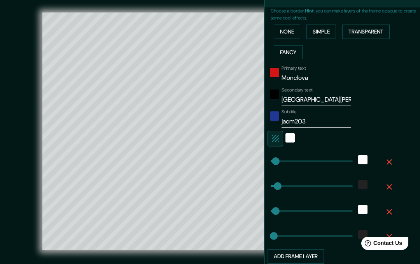
scroll to position [169, 0]
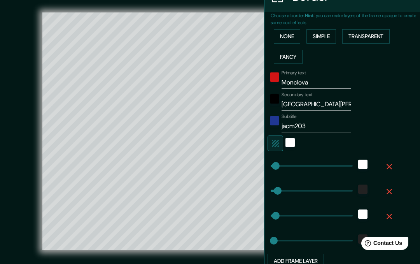
click at [282, 33] on button "None" at bounding box center [287, 36] width 26 height 14
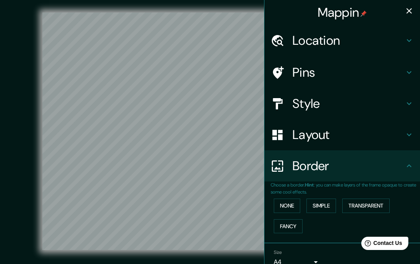
scroll to position [0, 0]
click at [407, 12] on icon "button" at bounding box center [408, 10] width 9 height 9
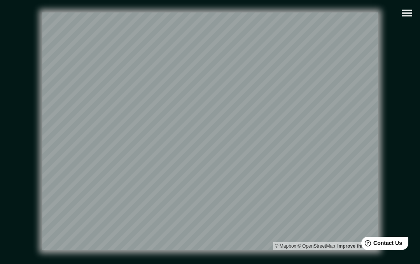
click at [406, 12] on icon "button" at bounding box center [407, 13] width 14 height 14
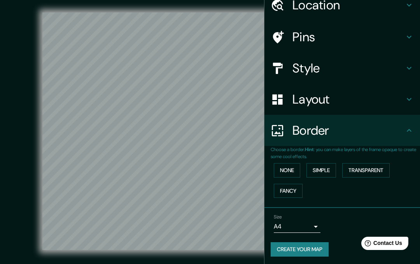
scroll to position [35, 0]
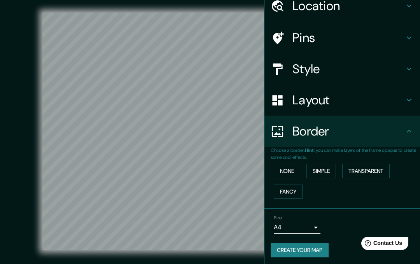
click at [297, 250] on button "Create your map" at bounding box center [300, 250] width 58 height 14
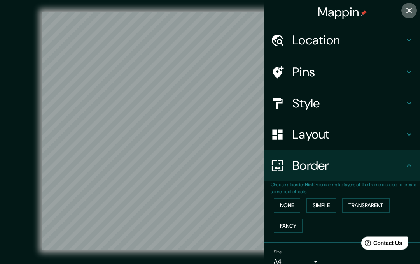
scroll to position [0, 0]
click at [405, 11] on icon "button" at bounding box center [408, 10] width 9 height 9
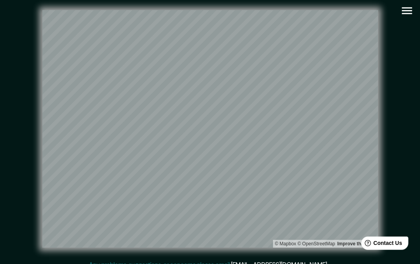
scroll to position [0, 0]
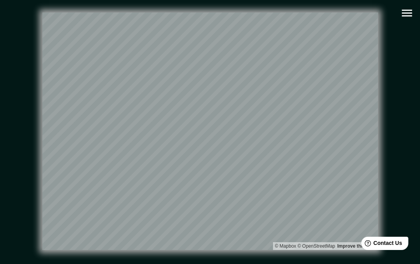
click at [409, 12] on icon "button" at bounding box center [407, 13] width 14 height 14
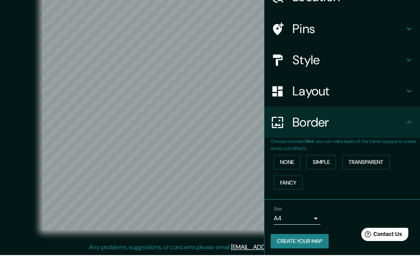
scroll to position [26, 0]
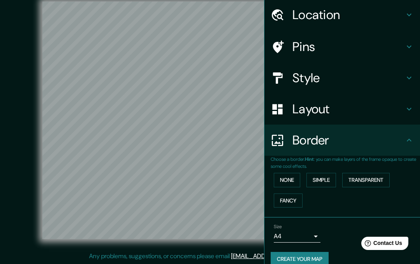
click at [192, 253] on p "Any problems, suggestions, or concerns please email [EMAIL_ADDRESS][DOMAIN_NAME…" at bounding box center [208, 255] width 239 height 9
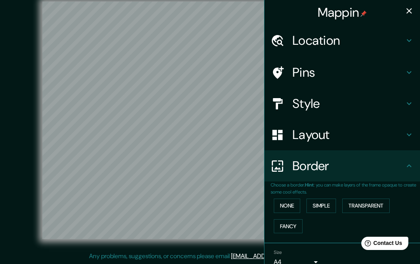
scroll to position [0, 0]
click at [406, 9] on icon "button" at bounding box center [408, 10] width 9 height 9
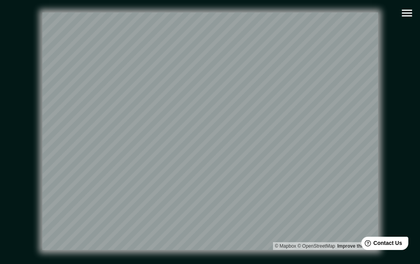
click at [405, 16] on icon "button" at bounding box center [407, 13] width 10 height 7
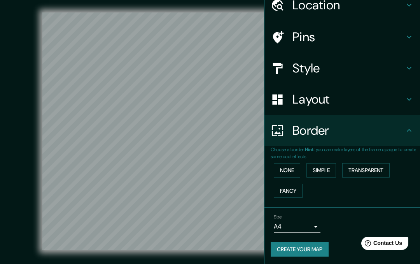
scroll to position [35, 0]
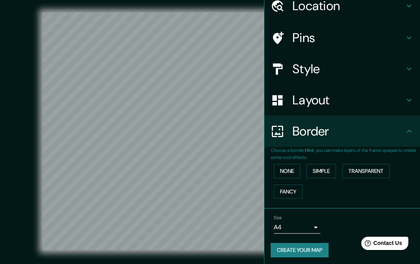
click at [292, 225] on body "Mappin Location [GEOGRAPHIC_DATA], [GEOGRAPHIC_DATA][PERSON_NAME], [GEOGRAPHIC_…" at bounding box center [210, 132] width 420 height 264
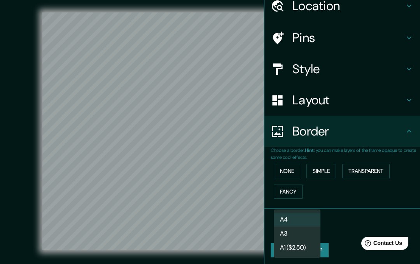
click at [285, 220] on li "A4" at bounding box center [297, 219] width 47 height 14
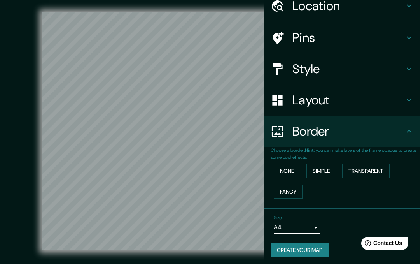
click at [300, 249] on button "Create your map" at bounding box center [300, 250] width 58 height 14
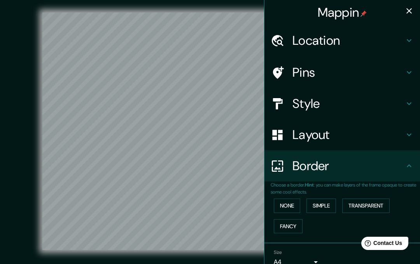
scroll to position [0, 0]
click at [304, 42] on h4 "Location" at bounding box center [348, 41] width 112 height 16
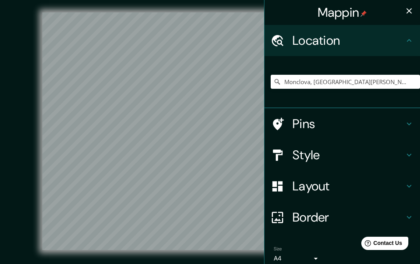
click at [407, 40] on icon at bounding box center [408, 40] width 9 height 9
click at [181, 164] on div at bounding box center [182, 166] width 6 height 6
click at [407, 10] on icon "button" at bounding box center [408, 10] width 9 height 9
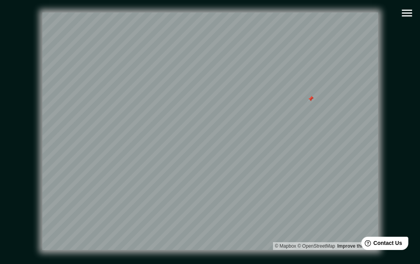
click at [311, 100] on div at bounding box center [310, 99] width 6 height 6
click at [407, 16] on icon "button" at bounding box center [407, 13] width 10 height 7
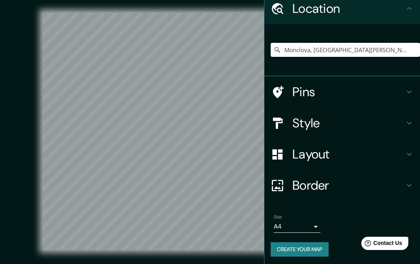
scroll to position [31, 0]
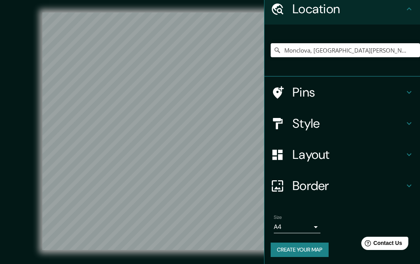
click at [308, 248] on button "Create your map" at bounding box center [300, 249] width 58 height 14
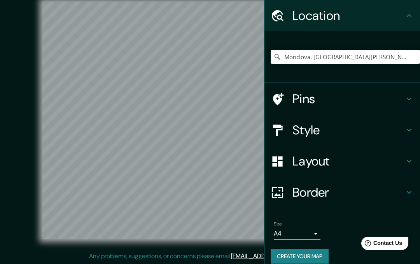
click at [26, 114] on div "© Mapbox © OpenStreetMap Improve this map" at bounding box center [210, 120] width 378 height 237
click at [411, 15] on icon at bounding box center [408, 15] width 9 height 9
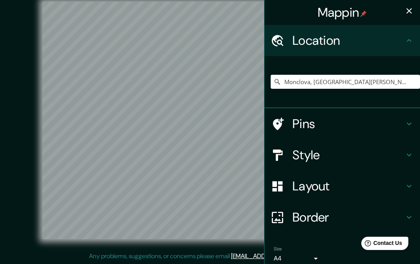
scroll to position [0, 0]
click at [407, 10] on icon "button" at bounding box center [408, 10] width 9 height 9
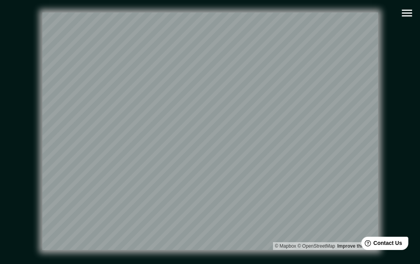
scroll to position [11, 0]
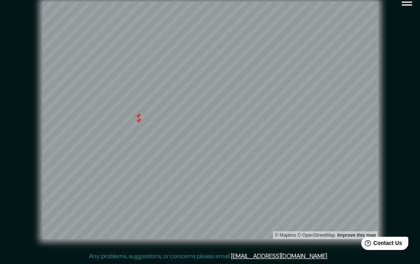
click at [140, 123] on div at bounding box center [138, 120] width 6 height 6
click at [138, 116] on div at bounding box center [139, 116] width 6 height 6
click at [140, 115] on div at bounding box center [138, 116] width 6 height 6
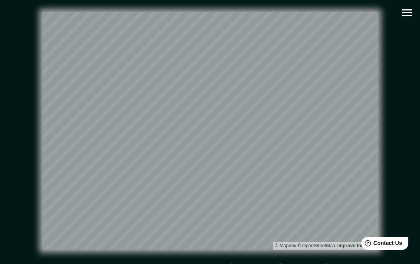
scroll to position [0, 0]
click at [406, 13] on icon "button" at bounding box center [407, 13] width 10 height 7
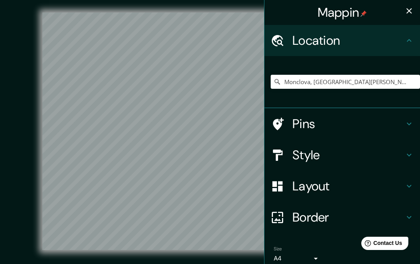
click at [17, 152] on div "© Mapbox © OpenStreetMap Improve this map" at bounding box center [210, 131] width 403 height 262
click at [20, 149] on div "© Mapbox © OpenStreetMap Improve this map" at bounding box center [210, 131] width 403 height 262
click at [408, 14] on icon "button" at bounding box center [408, 10] width 9 height 9
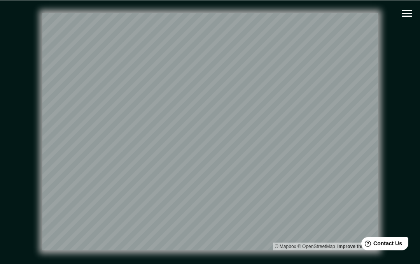
click at [405, 16] on icon "button" at bounding box center [407, 13] width 10 height 7
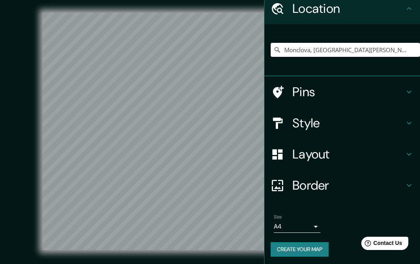
scroll to position [31, 0]
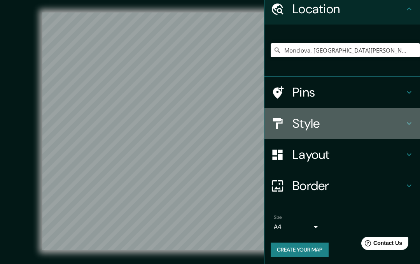
click at [325, 121] on h4 "Style" at bounding box center [348, 123] width 112 height 16
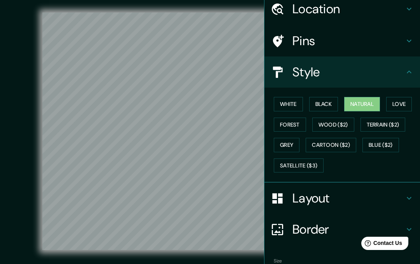
click at [405, 77] on div "Style" at bounding box center [341, 71] width 155 height 31
click at [407, 38] on icon at bounding box center [408, 40] width 9 height 9
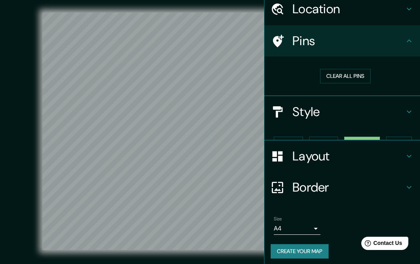
scroll to position [20, 0]
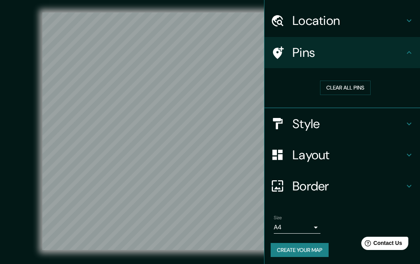
click at [410, 152] on icon at bounding box center [408, 154] width 9 height 9
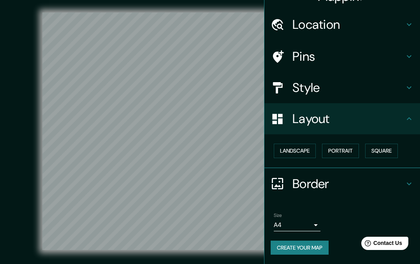
scroll to position [14, 0]
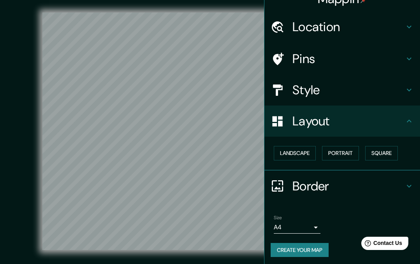
click at [408, 184] on icon at bounding box center [409, 185] width 5 height 3
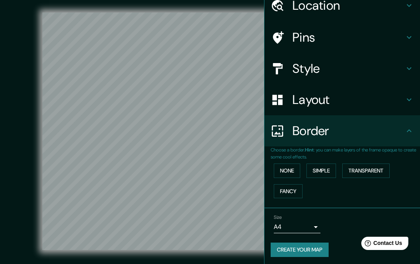
scroll to position [35, 0]
click at [314, 248] on button "Create your map" at bounding box center [300, 250] width 58 height 14
click at [313, 245] on button "Create your map" at bounding box center [300, 250] width 58 height 14
click at [323, 171] on button "Simple" at bounding box center [321, 171] width 30 height 14
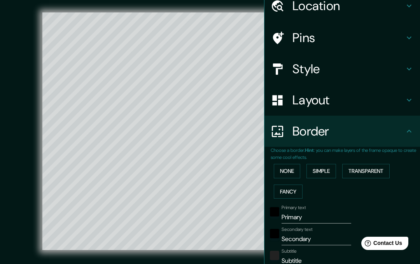
click at [370, 164] on button "Transparent" at bounding box center [365, 171] width 47 height 14
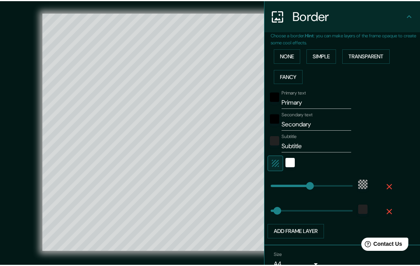
scroll to position [152, 0]
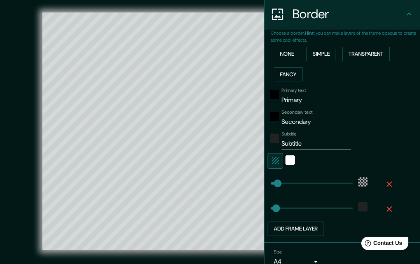
click at [276, 158] on icon "button" at bounding box center [275, 160] width 9 height 9
click at [321, 101] on input "Primary" at bounding box center [316, 100] width 70 height 12
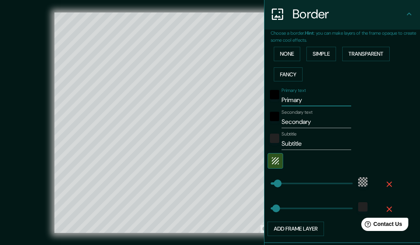
click at [319, 100] on input "Primary" at bounding box center [316, 100] width 70 height 12
click at [326, 120] on input "Secondary" at bounding box center [316, 121] width 70 height 12
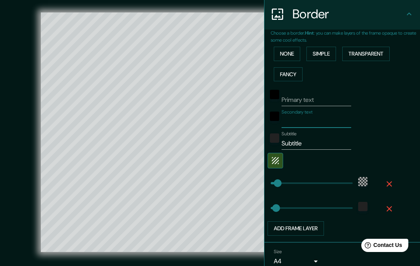
click at [311, 140] on input "Subtitle" at bounding box center [316, 143] width 70 height 12
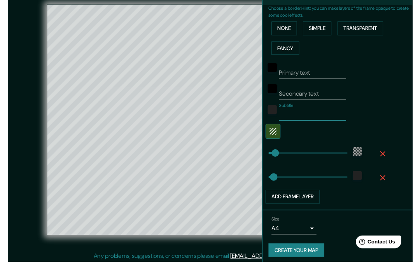
scroll to position [10, 0]
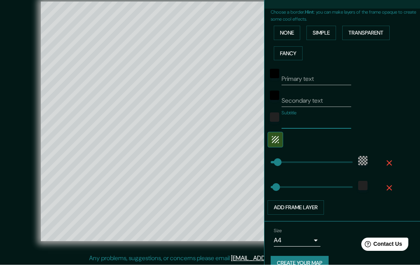
click at [391, 105] on div "Primary text Secondary text Subtitle Add frame layer" at bounding box center [333, 140] width 124 height 151
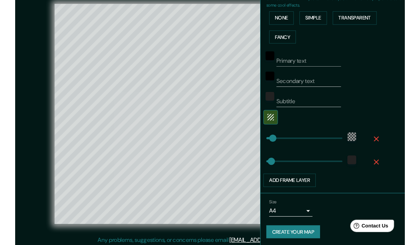
scroll to position [186, 0]
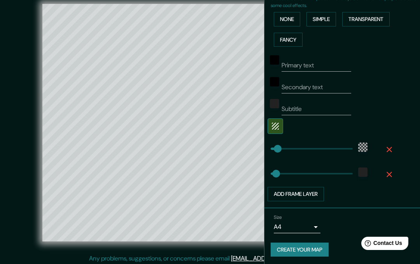
click at [316, 246] on button "Create your map" at bounding box center [300, 249] width 58 height 14
click at [287, 38] on button "Fancy" at bounding box center [288, 40] width 29 height 14
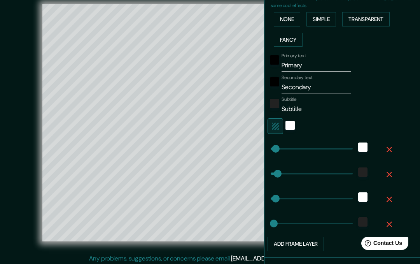
click at [274, 124] on icon "button" at bounding box center [275, 125] width 7 height 7
click at [318, 63] on input "Primary" at bounding box center [316, 65] width 70 height 12
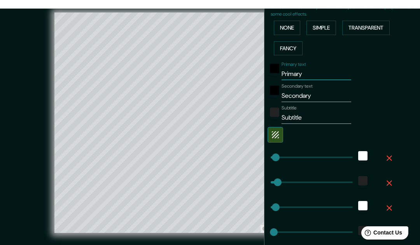
scroll to position [0, 0]
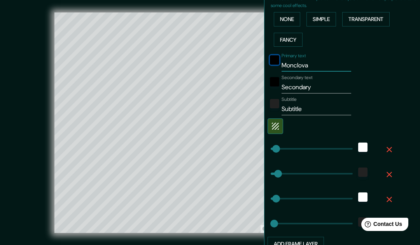
click at [273, 58] on div "black" at bounding box center [274, 59] width 9 height 9
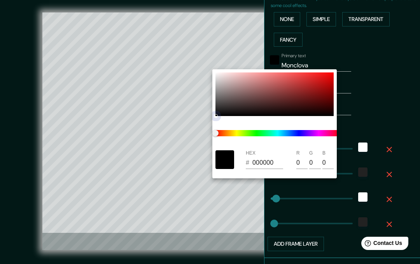
click at [326, 76] on div at bounding box center [274, 94] width 118 height 44
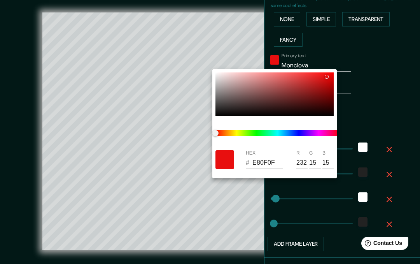
click at [391, 91] on div at bounding box center [210, 132] width 420 height 264
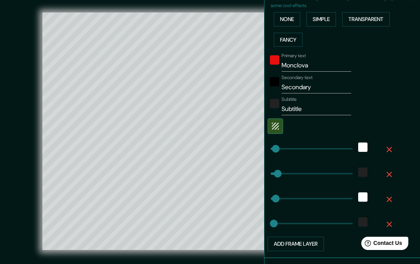
click at [329, 89] on input "Secondary" at bounding box center [316, 87] width 70 height 12
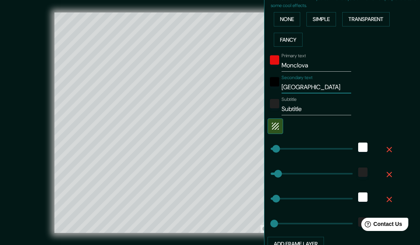
click at [292, 122] on div at bounding box center [331, 126] width 128 height 16
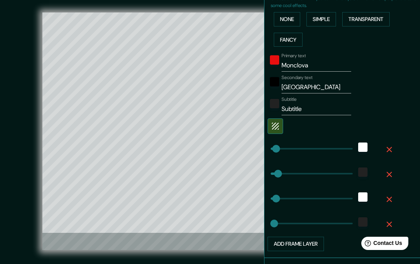
click at [291, 122] on div at bounding box center [331, 126] width 128 height 16
click at [277, 122] on icon "button" at bounding box center [275, 125] width 7 height 7
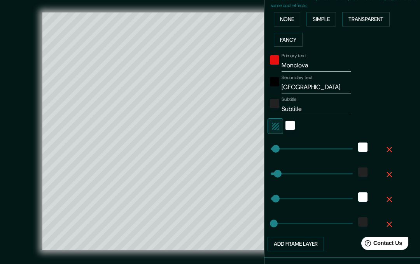
click at [324, 108] on input "Subtitle" at bounding box center [316, 109] width 70 height 12
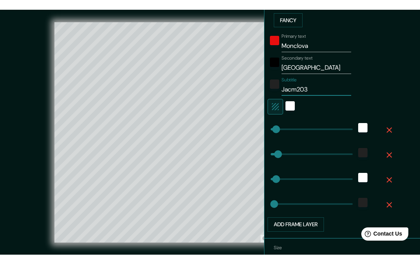
scroll to position [213, 0]
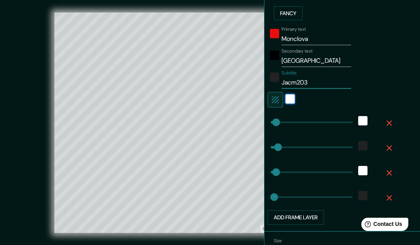
click at [290, 98] on div "white" at bounding box center [289, 98] width 9 height 9
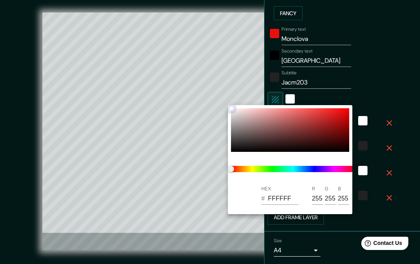
click at [339, 114] on div at bounding box center [290, 130] width 118 height 44
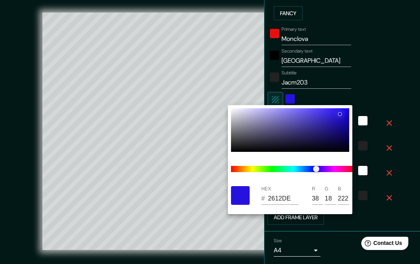
click at [239, 109] on div at bounding box center [290, 130] width 118 height 44
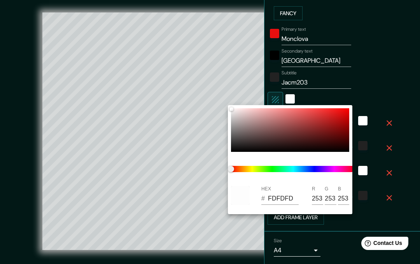
click at [388, 79] on div at bounding box center [210, 132] width 420 height 264
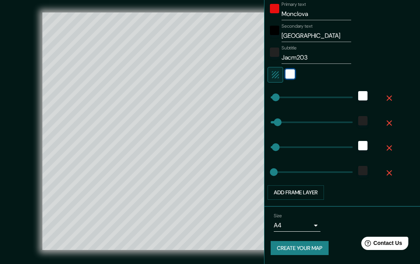
scroll to position [237, 0]
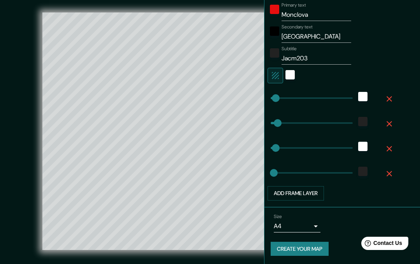
click at [296, 248] on button "Create your map" at bounding box center [300, 248] width 58 height 14
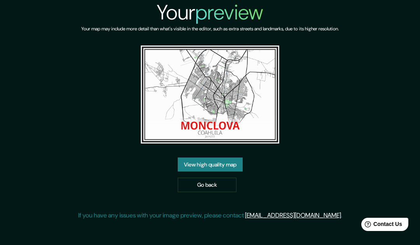
click at [227, 166] on link "View high quality map" at bounding box center [210, 164] width 65 height 14
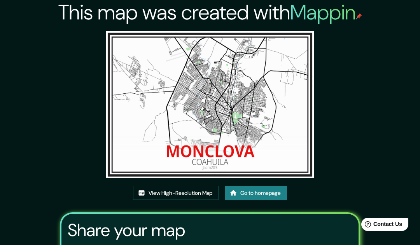
click at [183, 192] on link "View High-Resolution Map" at bounding box center [176, 193] width 86 height 14
click at [270, 193] on link "Go to homepage" at bounding box center [256, 193] width 62 height 14
